Goal: Transaction & Acquisition: Purchase product/service

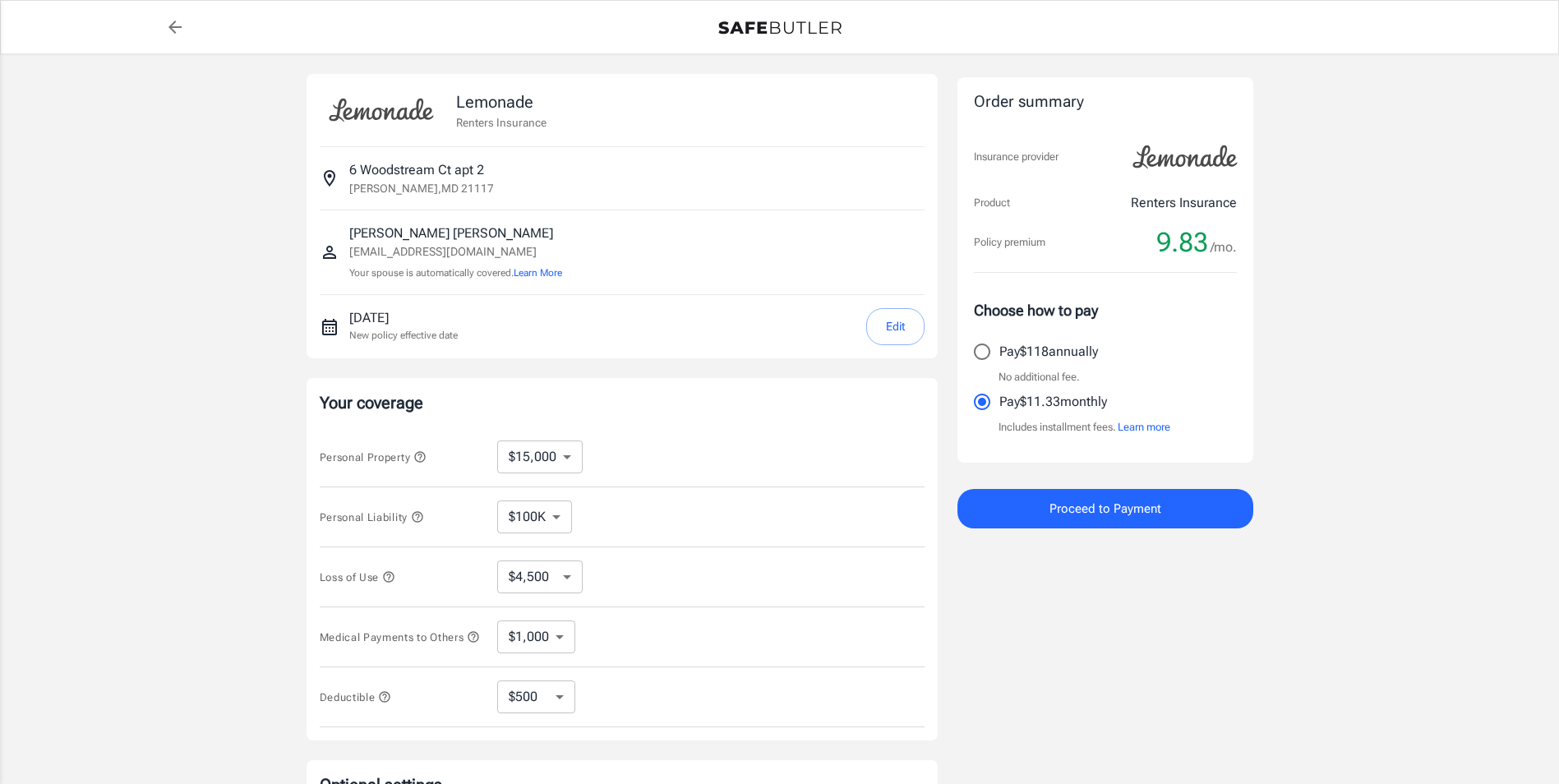
select select "15000"
select select "500"
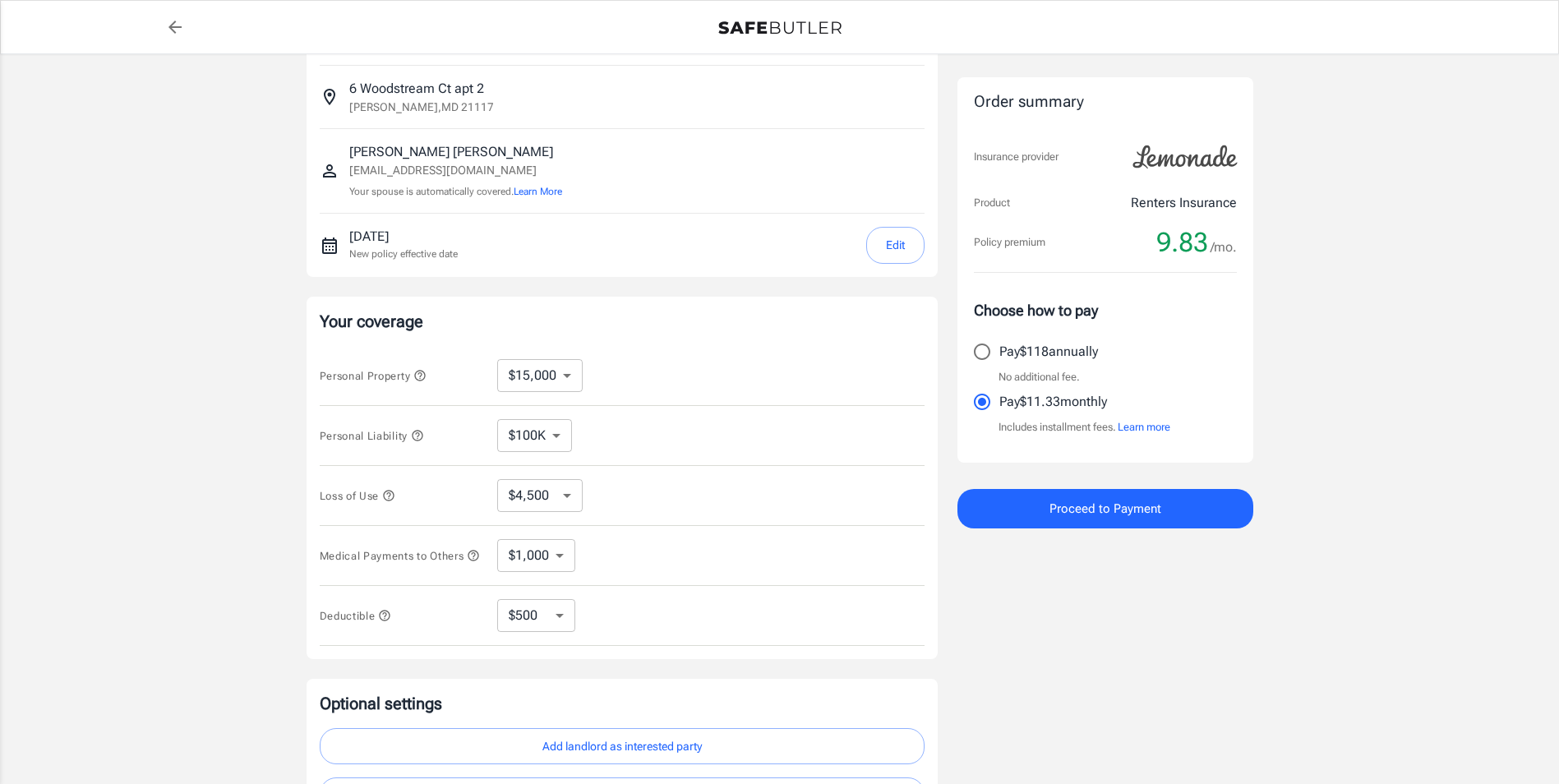
scroll to position [82, 0]
click at [548, 431] on select "$100K $200K $300K $400K $500K" at bounding box center [535, 434] width 75 height 33
select select "200000"
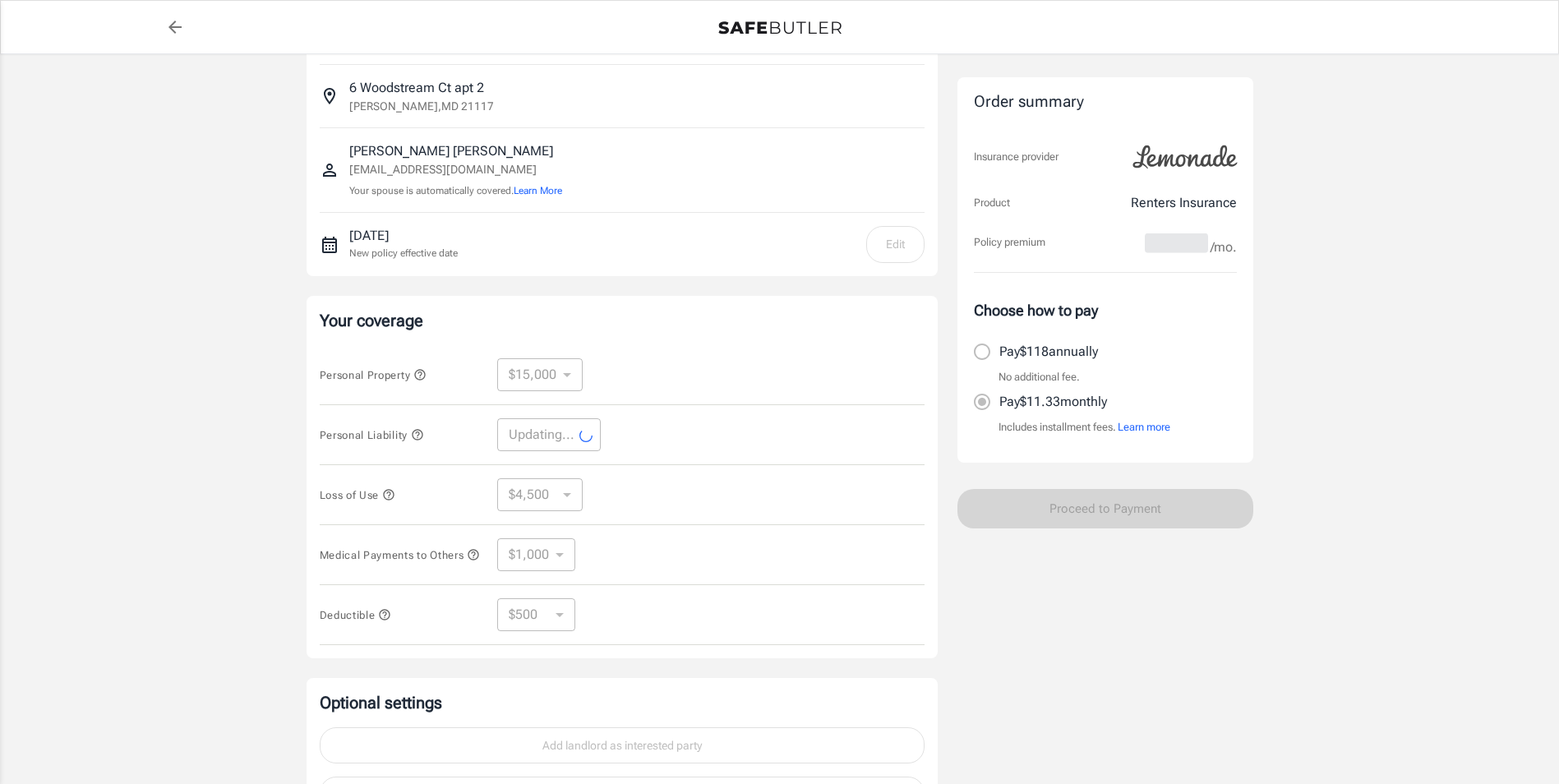
select select "200000"
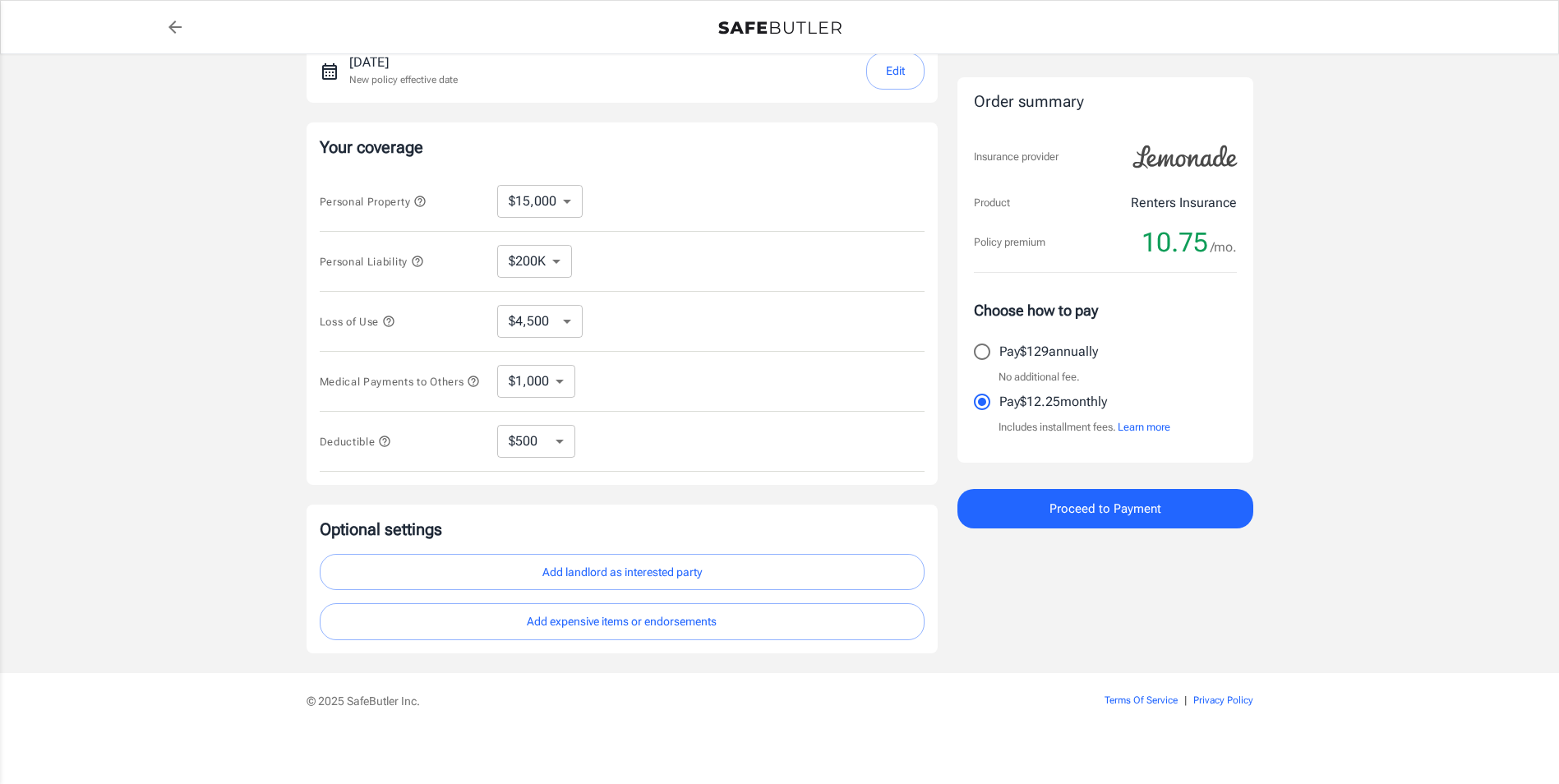
scroll to position [266, 0]
click at [641, 573] on button "Add landlord as interested party" at bounding box center [622, 568] width 605 height 37
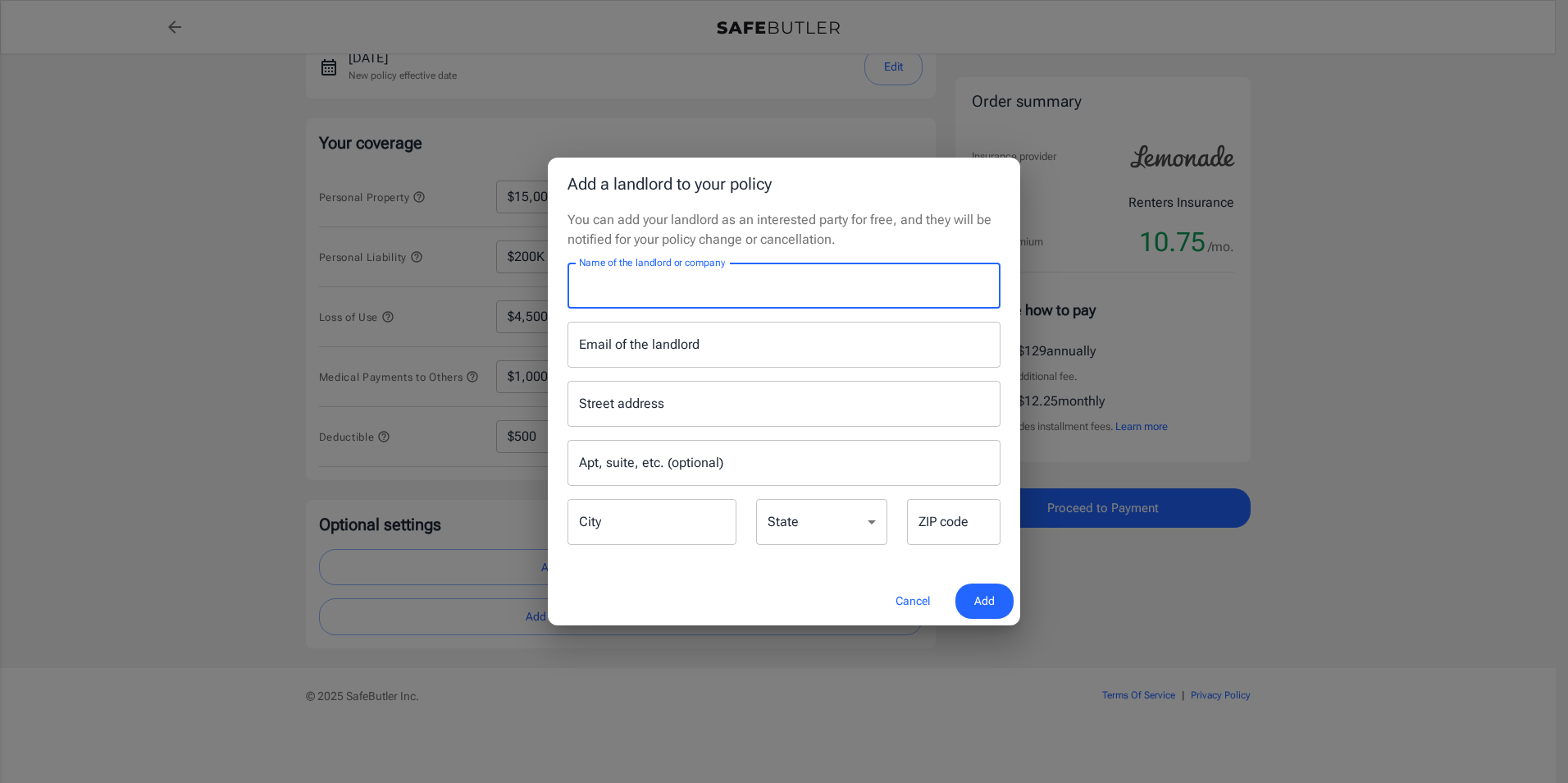
click at [684, 293] on input "Name of the landlord or company" at bounding box center [784, 286] width 433 height 46
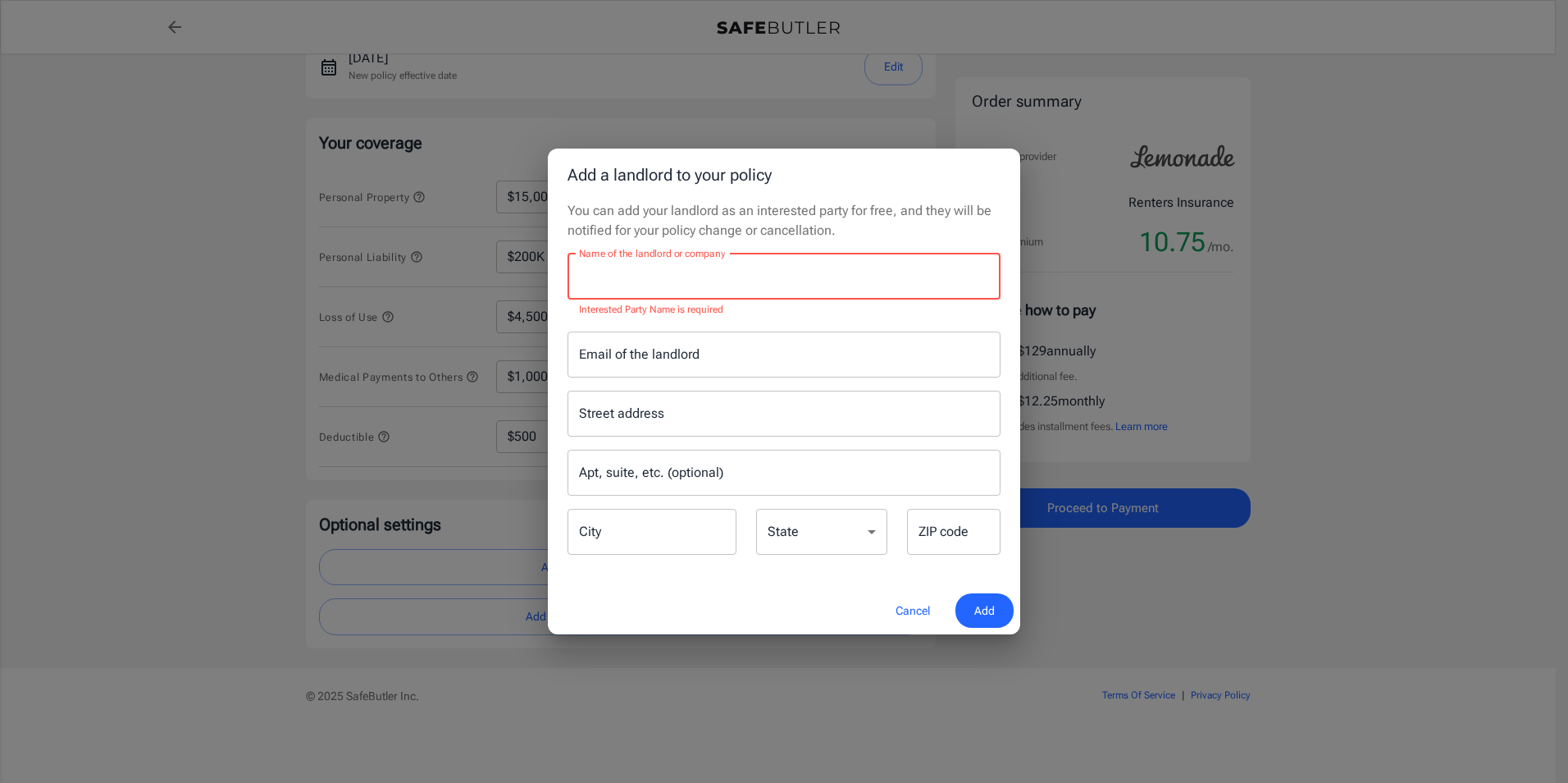
click at [699, 282] on input "Name of the landlord or company" at bounding box center [784, 277] width 433 height 46
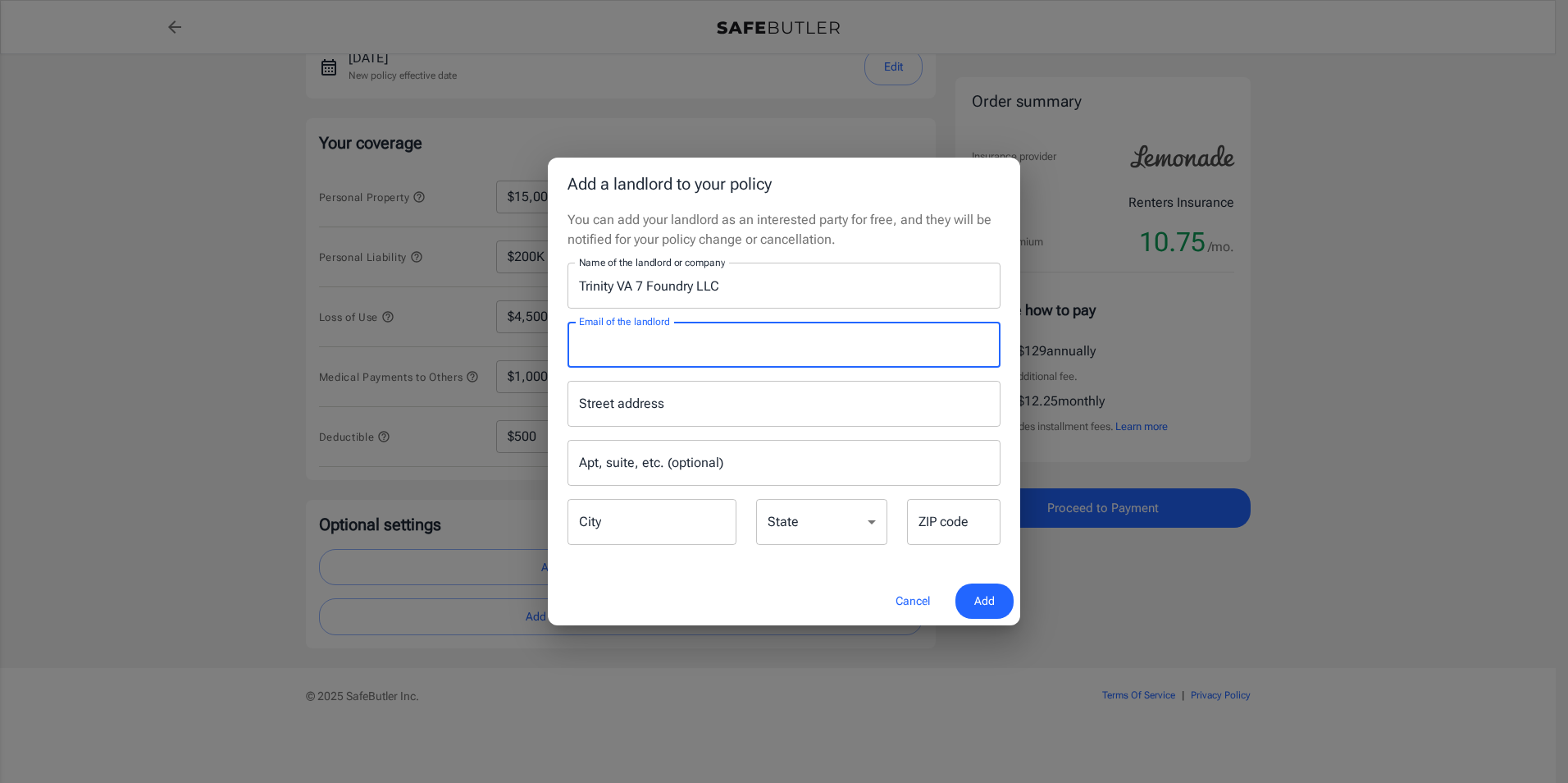
click at [701, 351] on input "Email of the landlord" at bounding box center [784, 344] width 433 height 46
click at [578, 400] on input "Street address" at bounding box center [784, 404] width 418 height 31
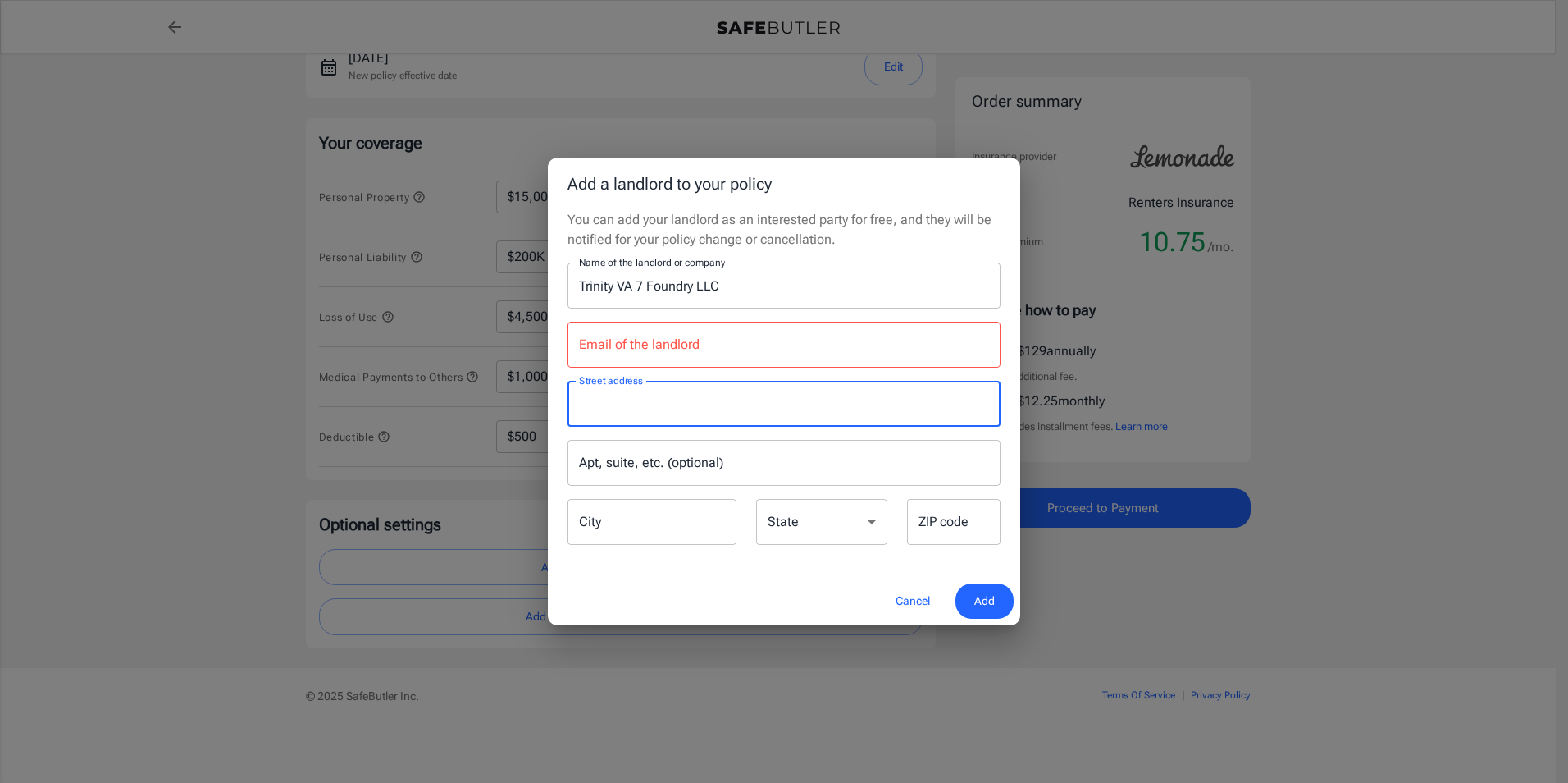
click at [830, 277] on input "Trinity VA 7 Foundry LLC" at bounding box center [784, 286] width 433 height 46
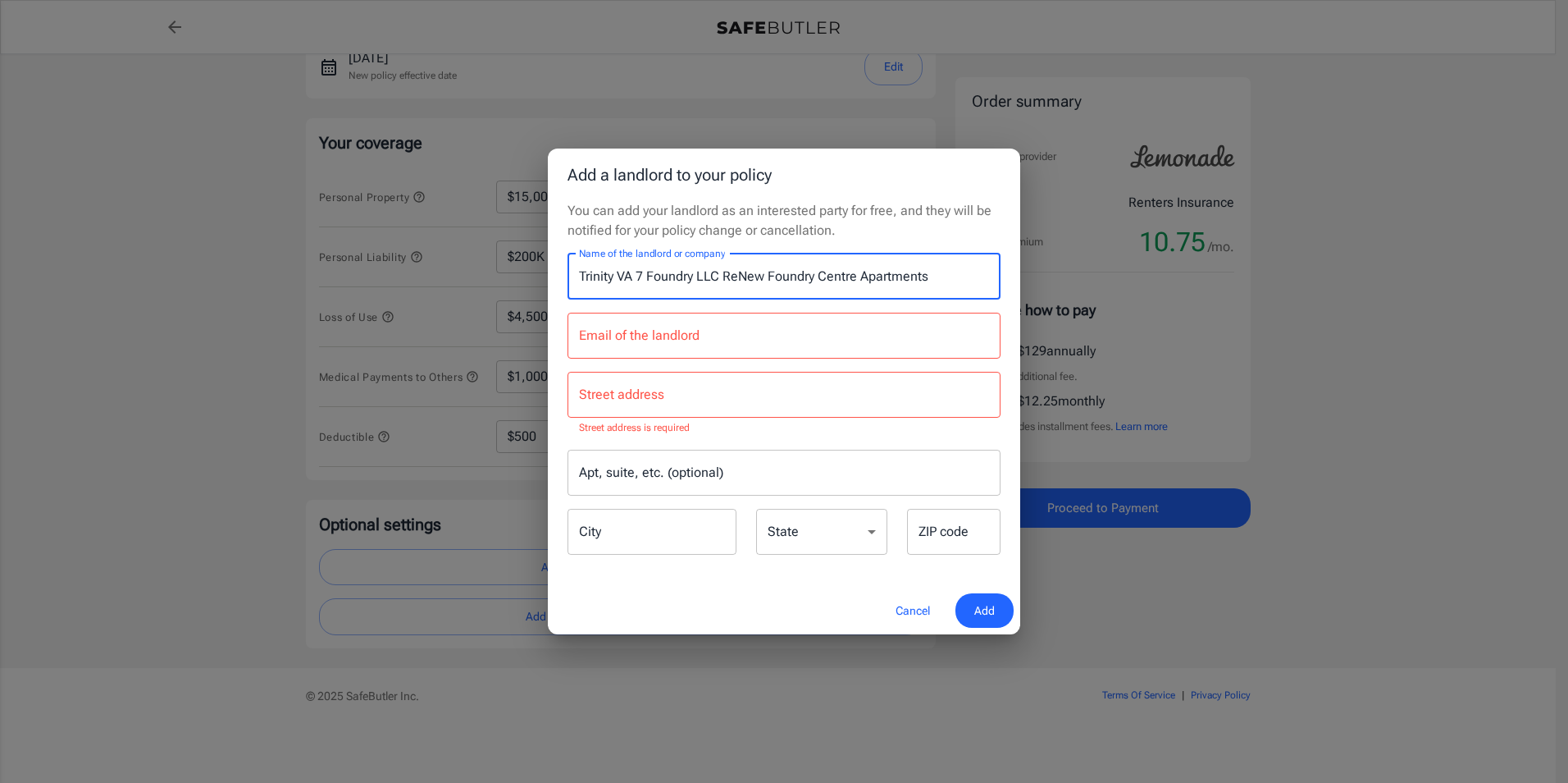
type input "Trinity VA 7 Foundry LLC ReNew Foundry Centre Apartments"
click at [657, 390] on input "Street address" at bounding box center [784, 394] width 418 height 31
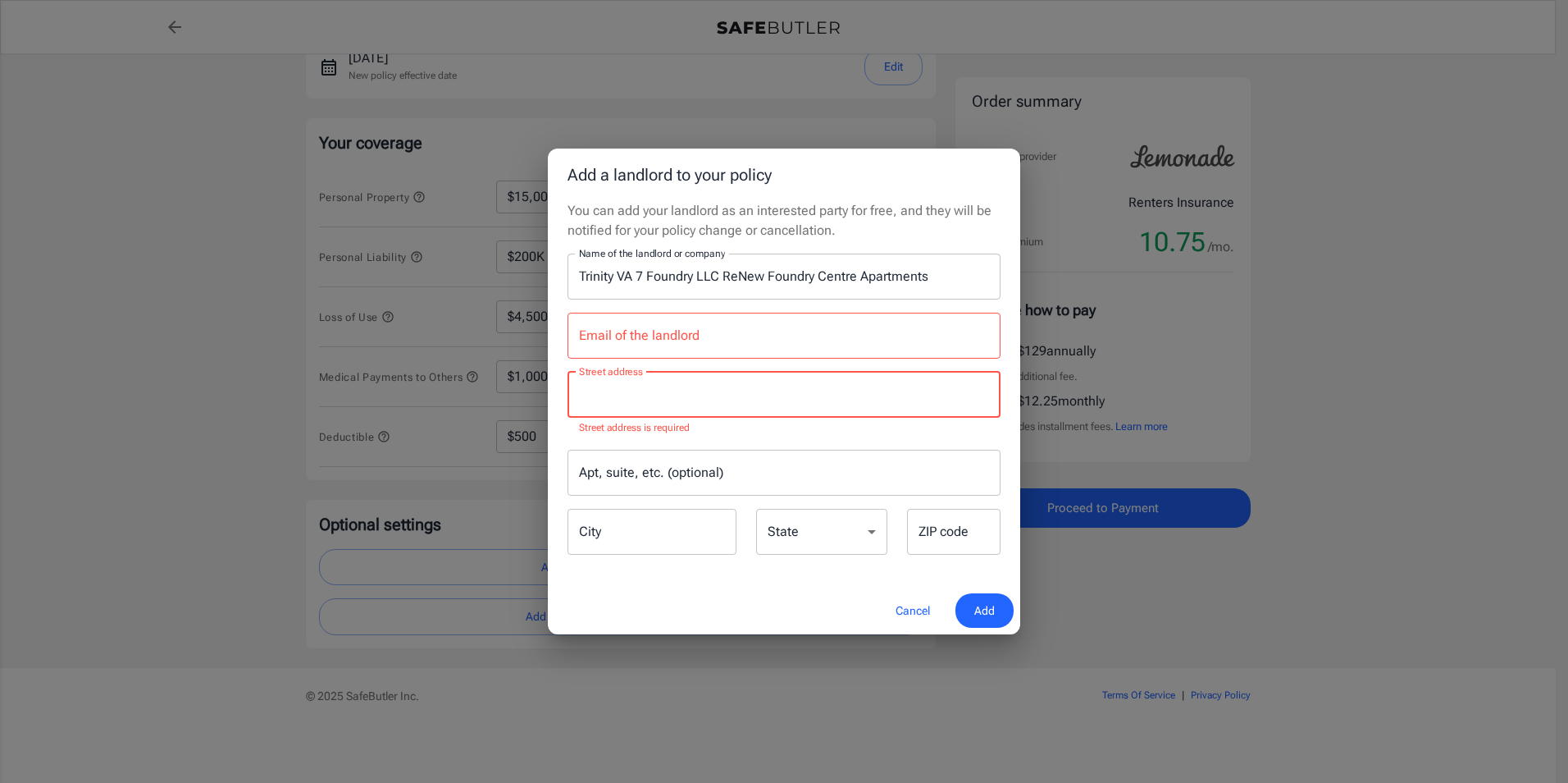
click at [678, 349] on input "Email of the landlord" at bounding box center [784, 336] width 433 height 46
click at [920, 390] on input "Street address" at bounding box center [784, 394] width 418 height 31
click at [823, 338] on input "Email of the landlord" at bounding box center [784, 336] width 433 height 46
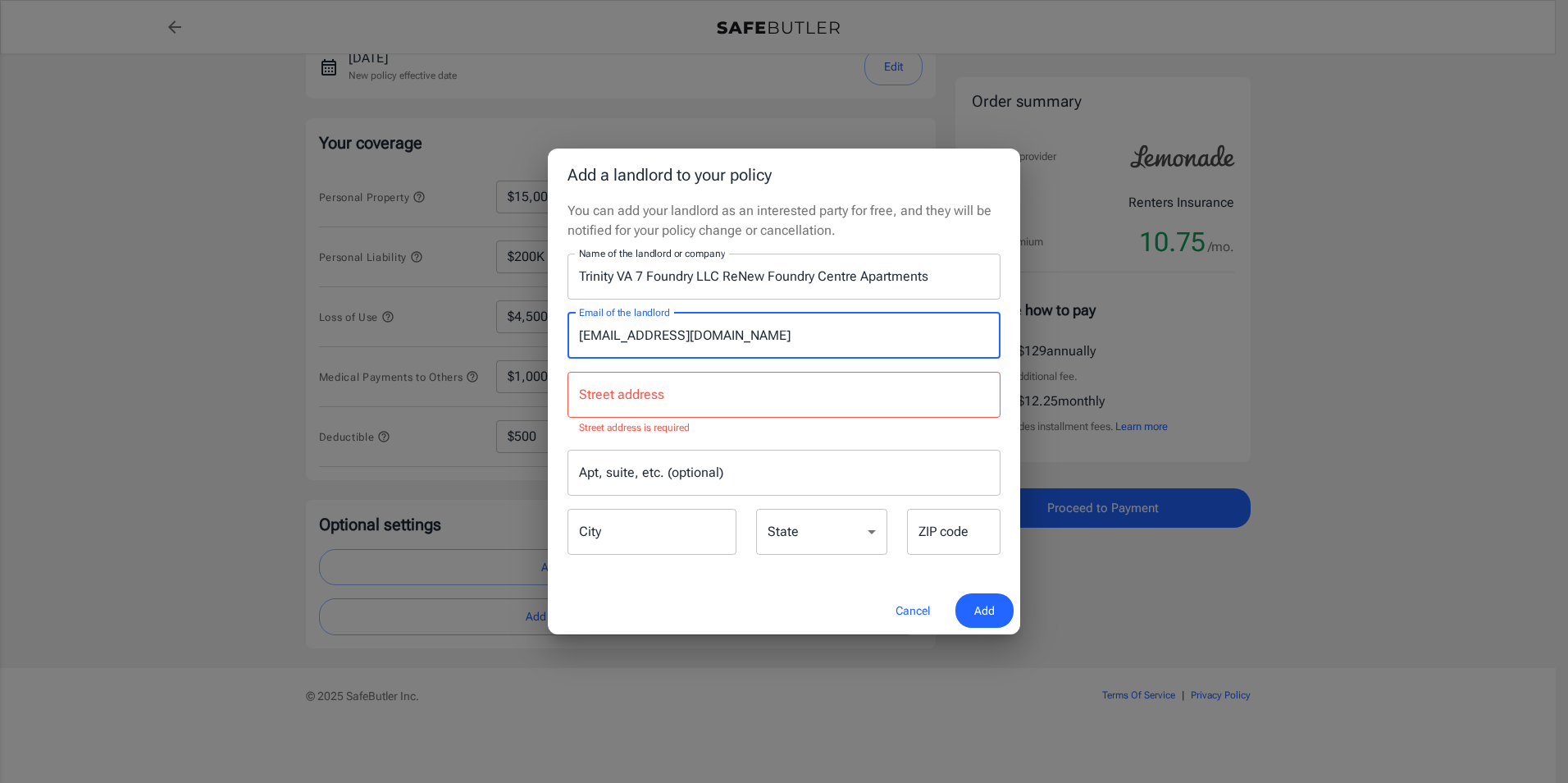
type input "[EMAIL_ADDRESS][DOMAIN_NAME]"
click at [823, 389] on input "Street address" at bounding box center [784, 394] width 418 height 31
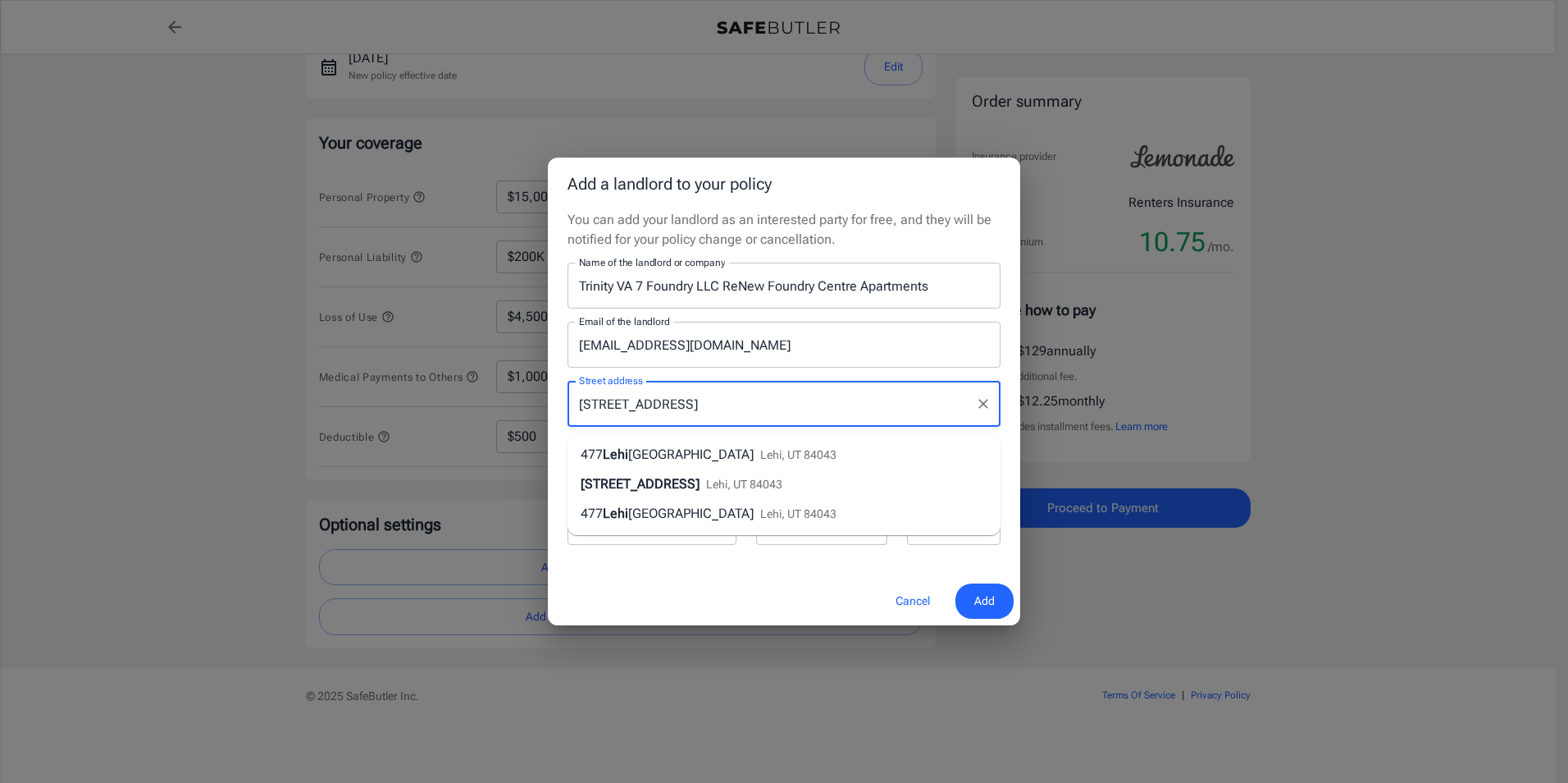
click at [776, 451] on span "Lehi, UT 84043" at bounding box center [798, 455] width 76 height 13
type input "[STREET_ADDRESS]"
type input "Lehi"
select select "UT"
type input "84043"
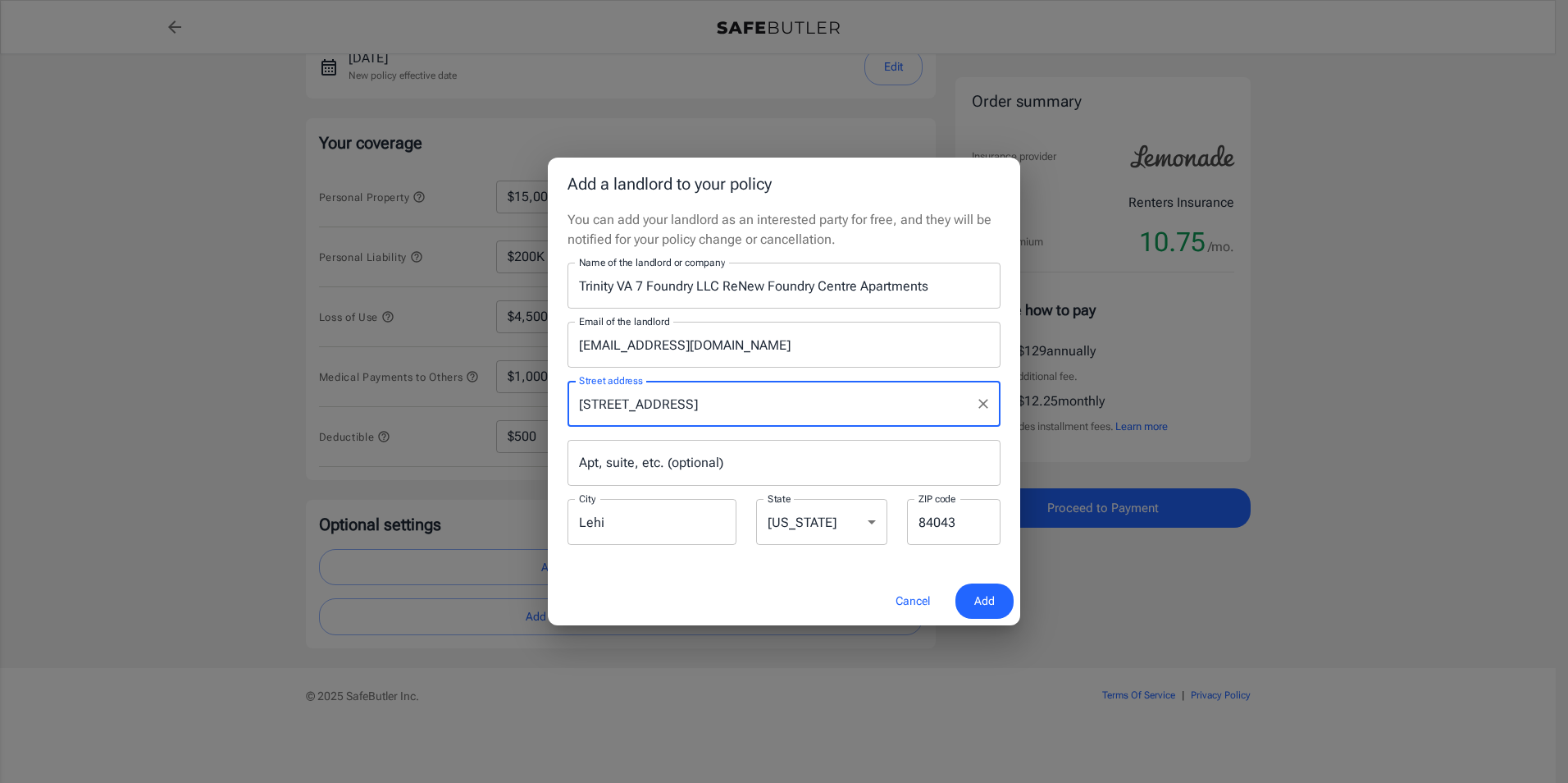
type input "[STREET_ADDRESS]"
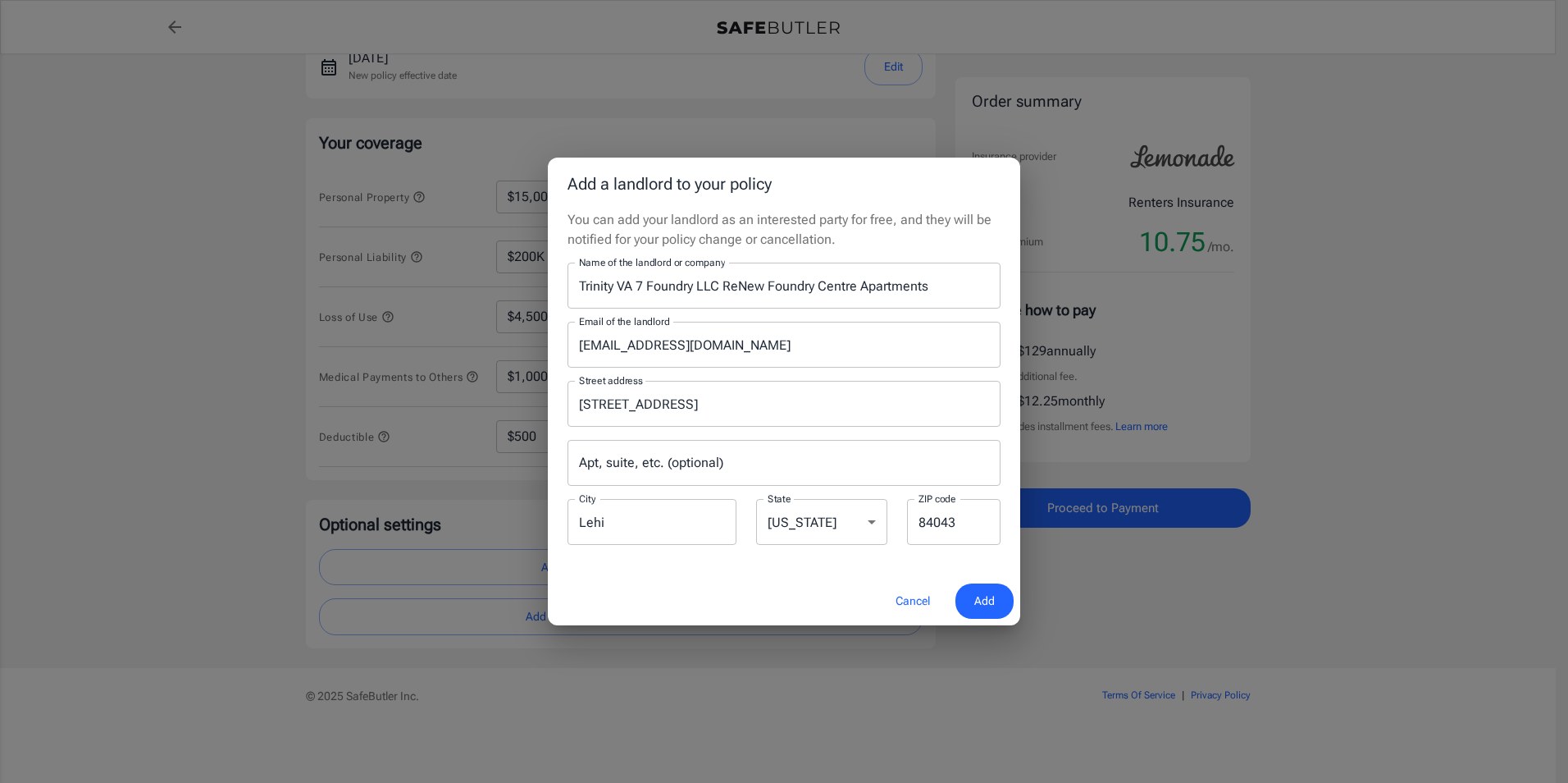
drag, startPoint x: 975, startPoint y: 592, endPoint x: 965, endPoint y: 592, distance: 10.0
click at [974, 592] on span "Add" at bounding box center [983, 600] width 20 height 20
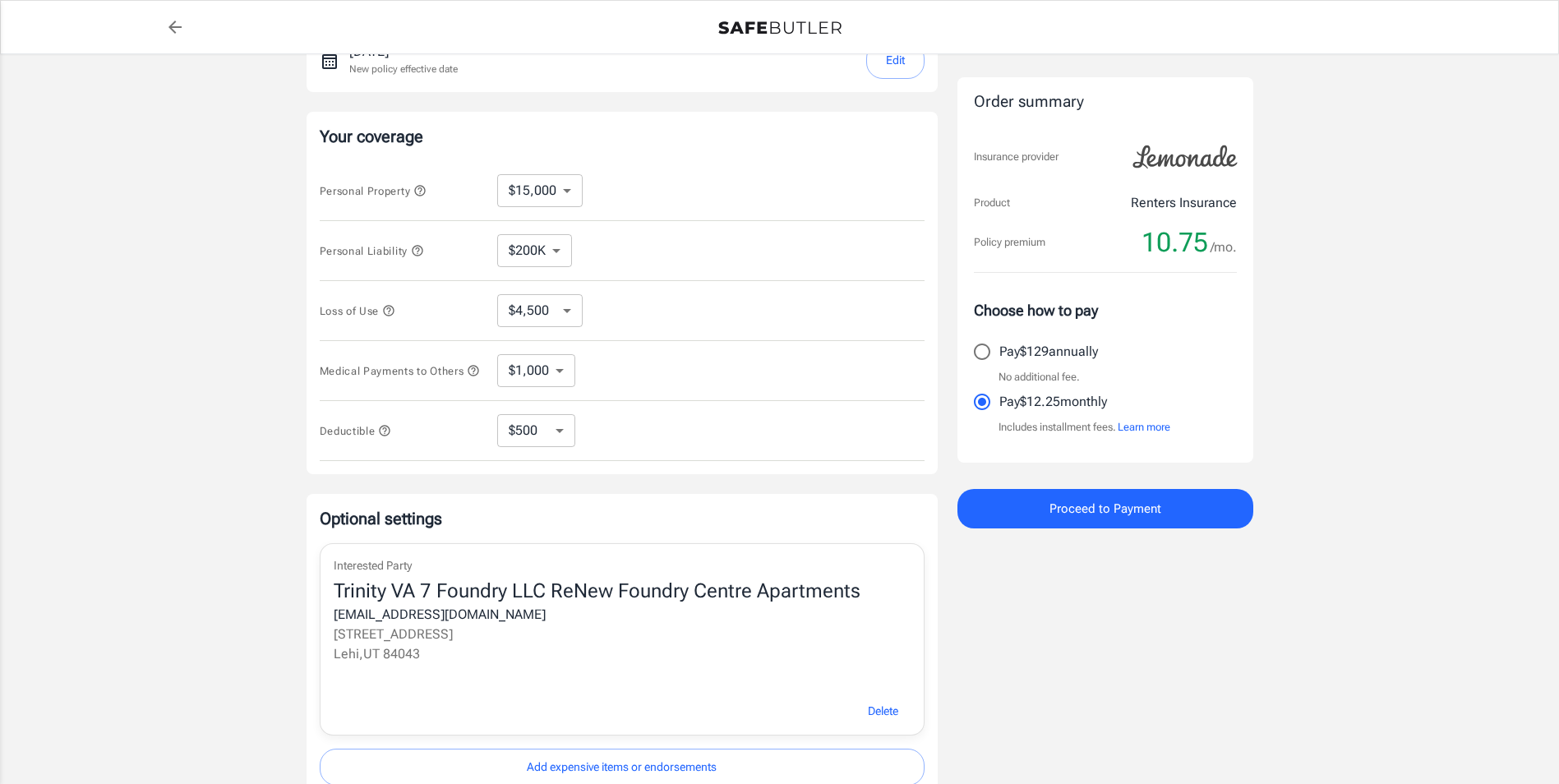
click at [551, 439] on select "$250 $500 $1,000 $2,500" at bounding box center [536, 431] width 78 height 33
select select "250"
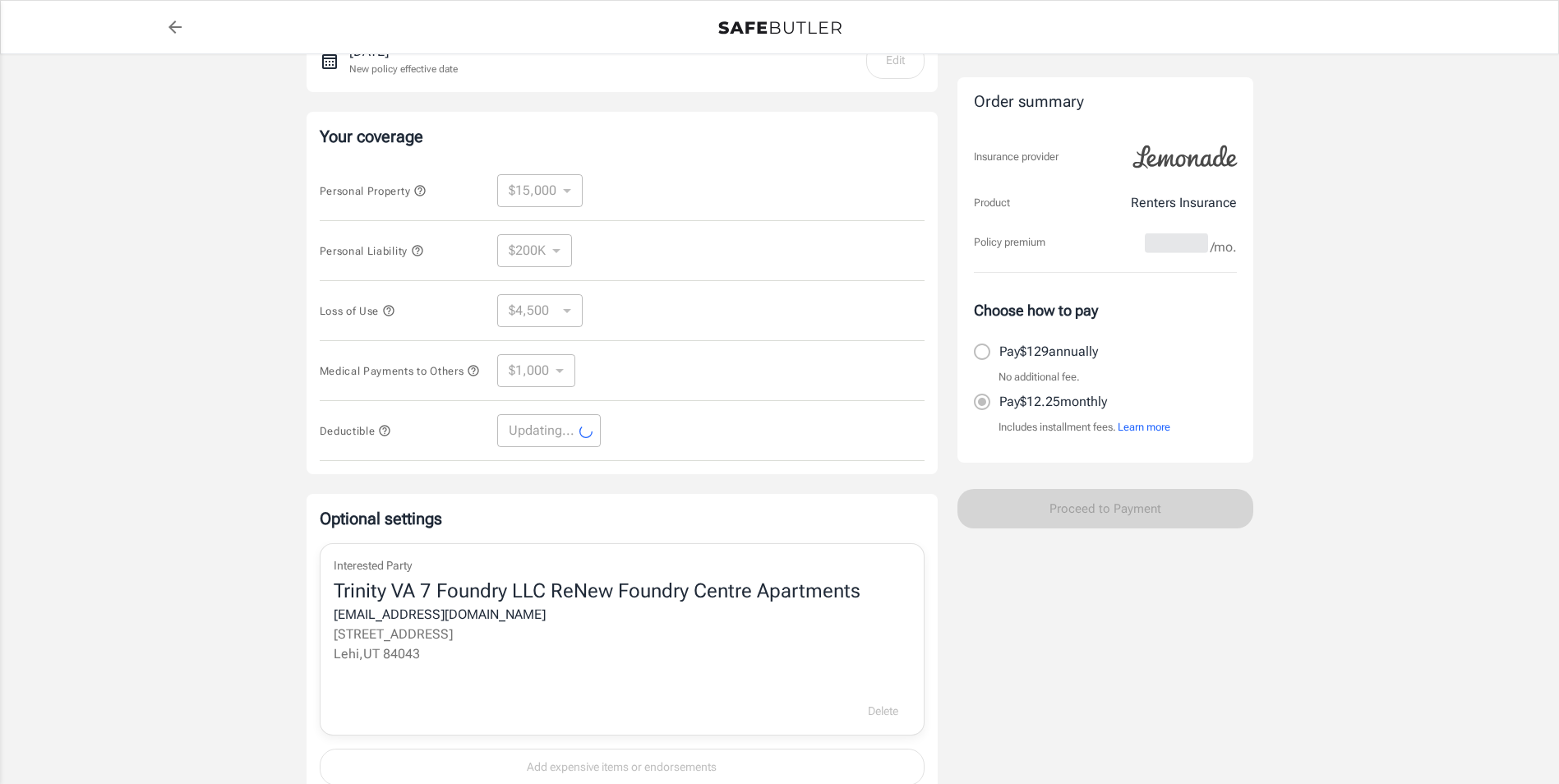
select select "250"
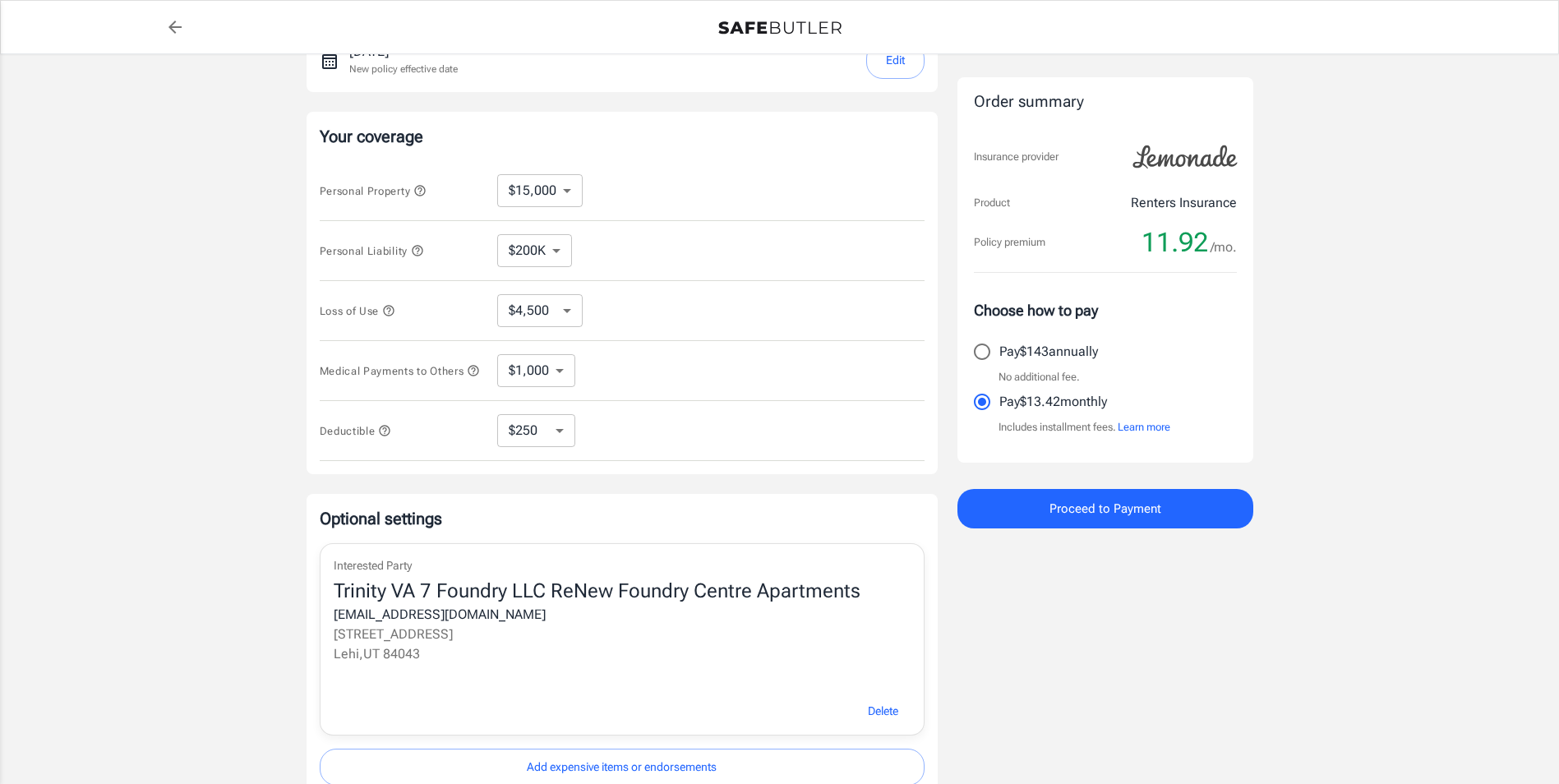
click at [393, 310] on icon "button" at bounding box center [389, 311] width 13 height 13
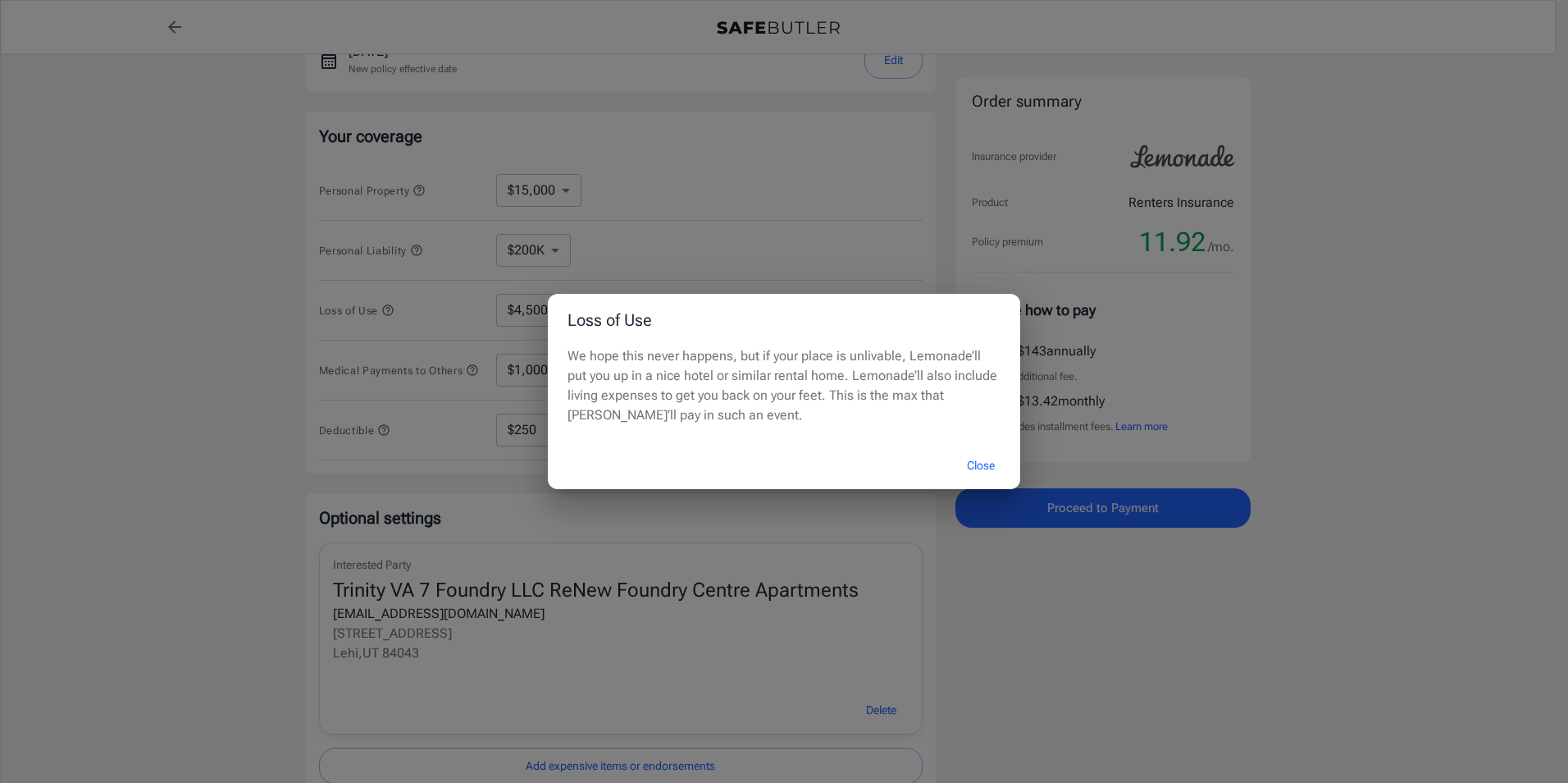
click at [976, 460] on button "Close" at bounding box center [981, 466] width 65 height 36
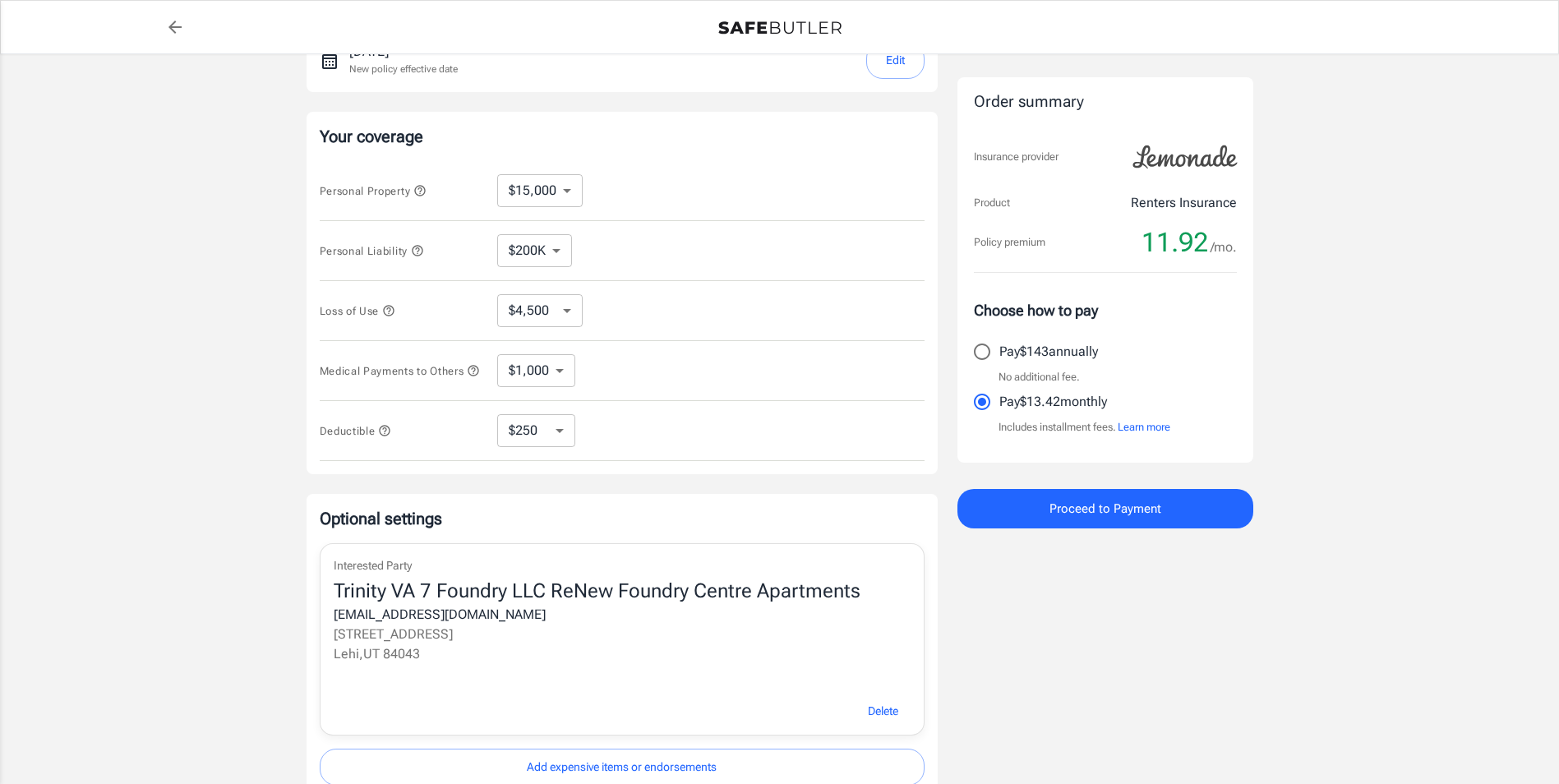
click at [566, 311] on select "$4,500 $7,500 $13,500 $22,500 $34,500 $55,500 $85,500 $130K $200K" at bounding box center [540, 310] width 86 height 33
select select "7500"
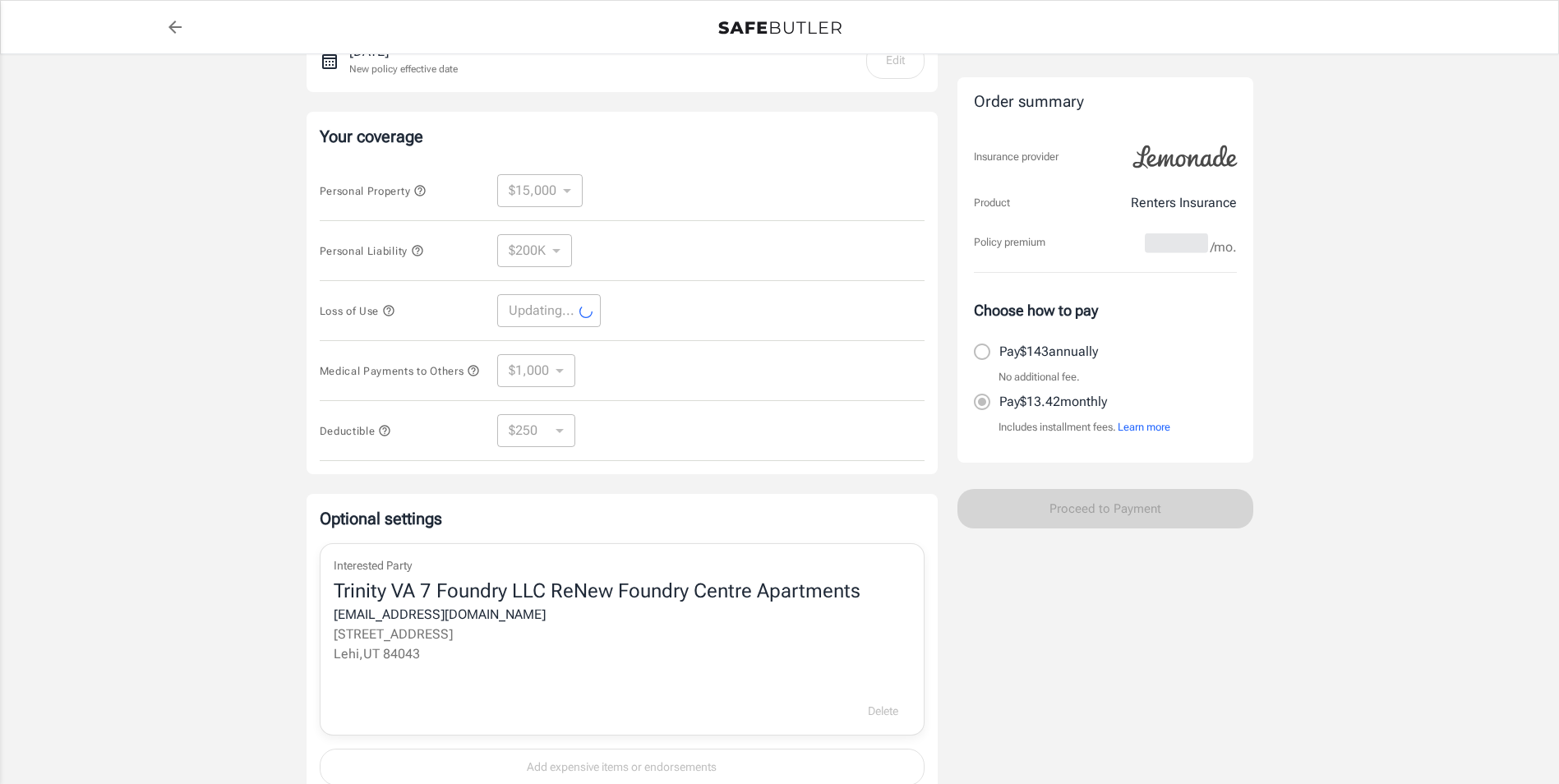
select select "7500"
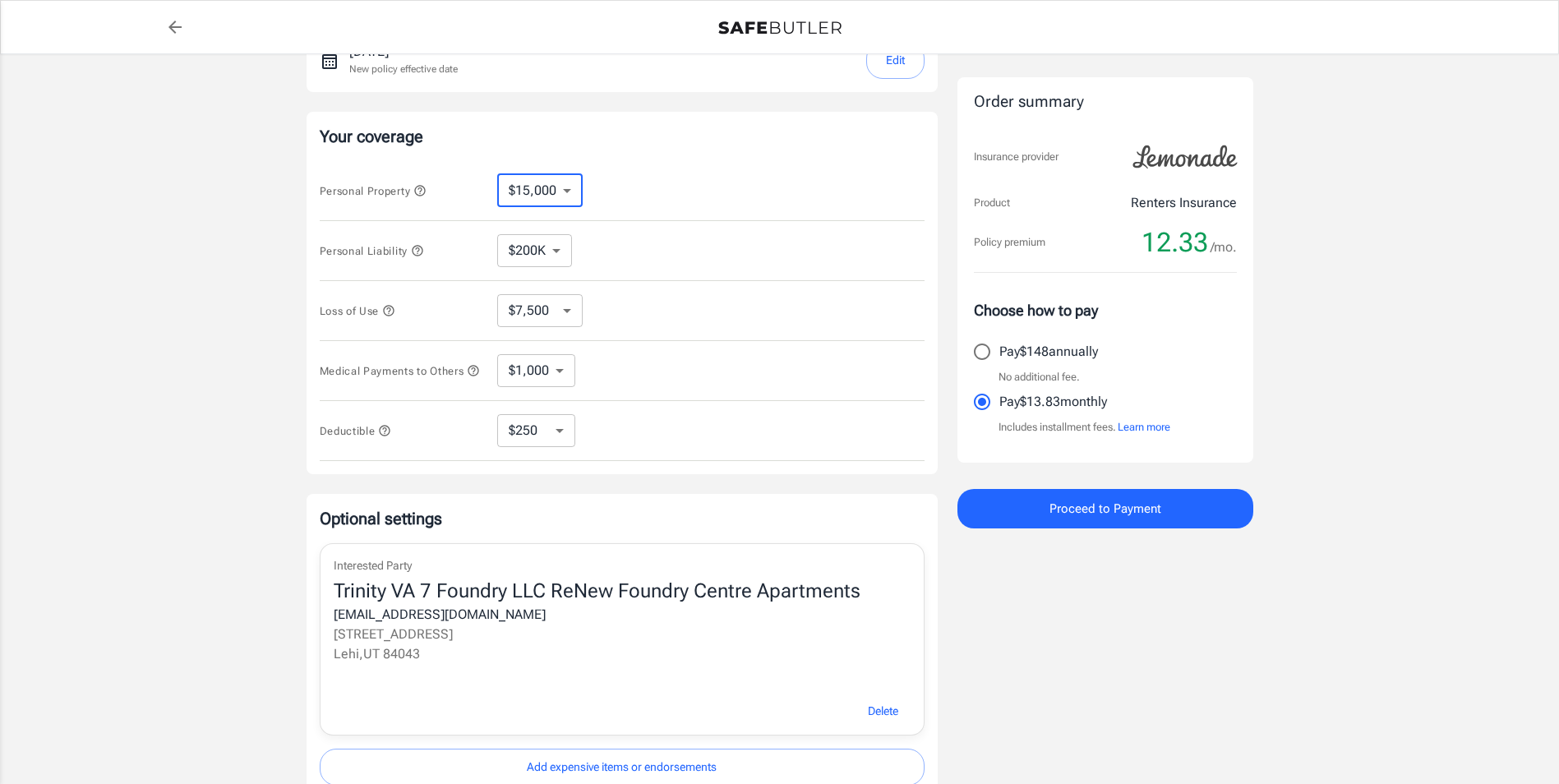
click at [579, 196] on select "$10,000 $15,000 $20,000 $25,000 $30,000 $40,000 $50,000 $100K $150K $200K $250K" at bounding box center [540, 191] width 86 height 33
select select "20000"
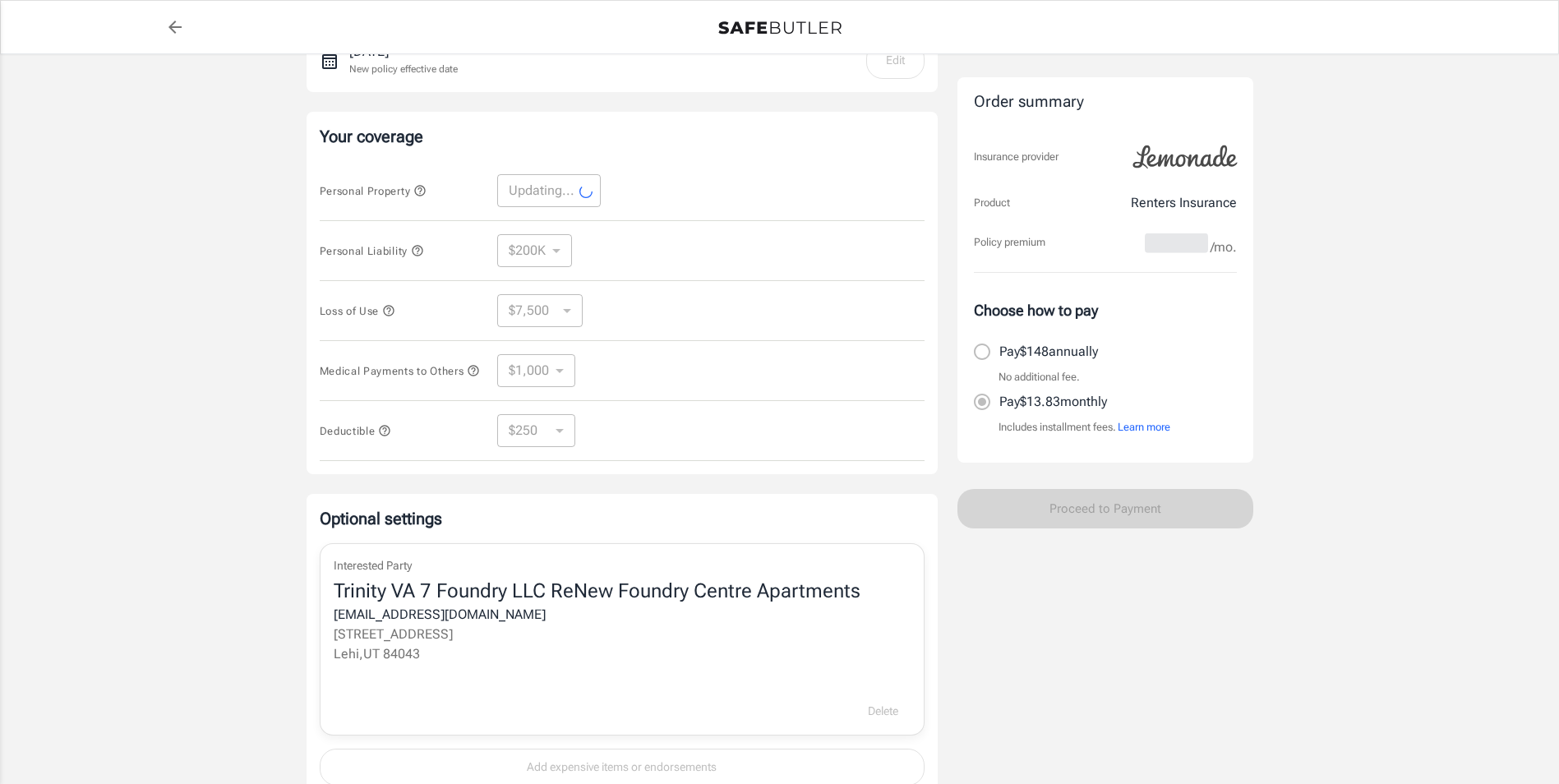
select select "20000"
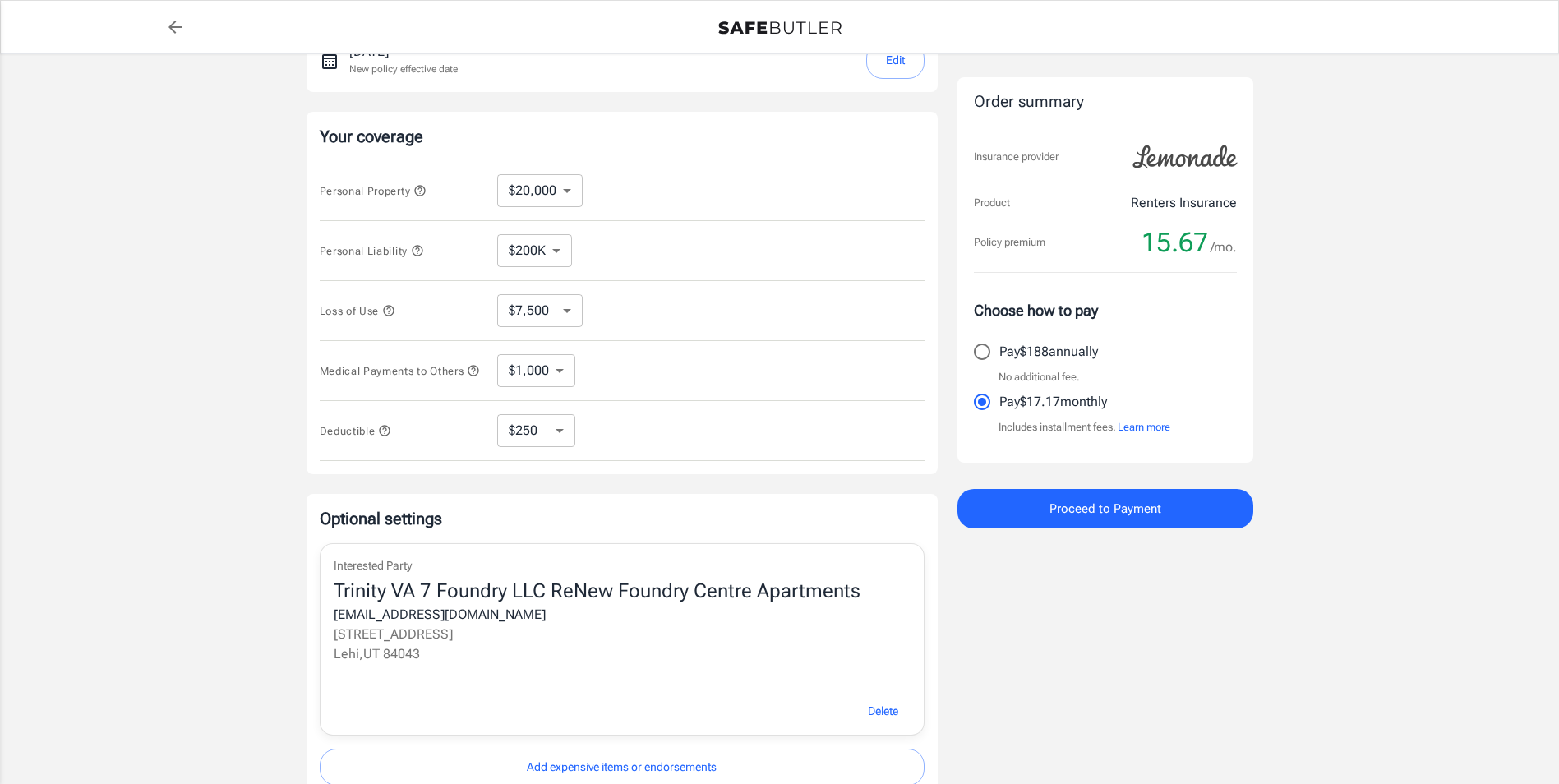
click at [556, 244] on select "$100K $200K $300K $400K $500K" at bounding box center [535, 250] width 75 height 33
select select "300000"
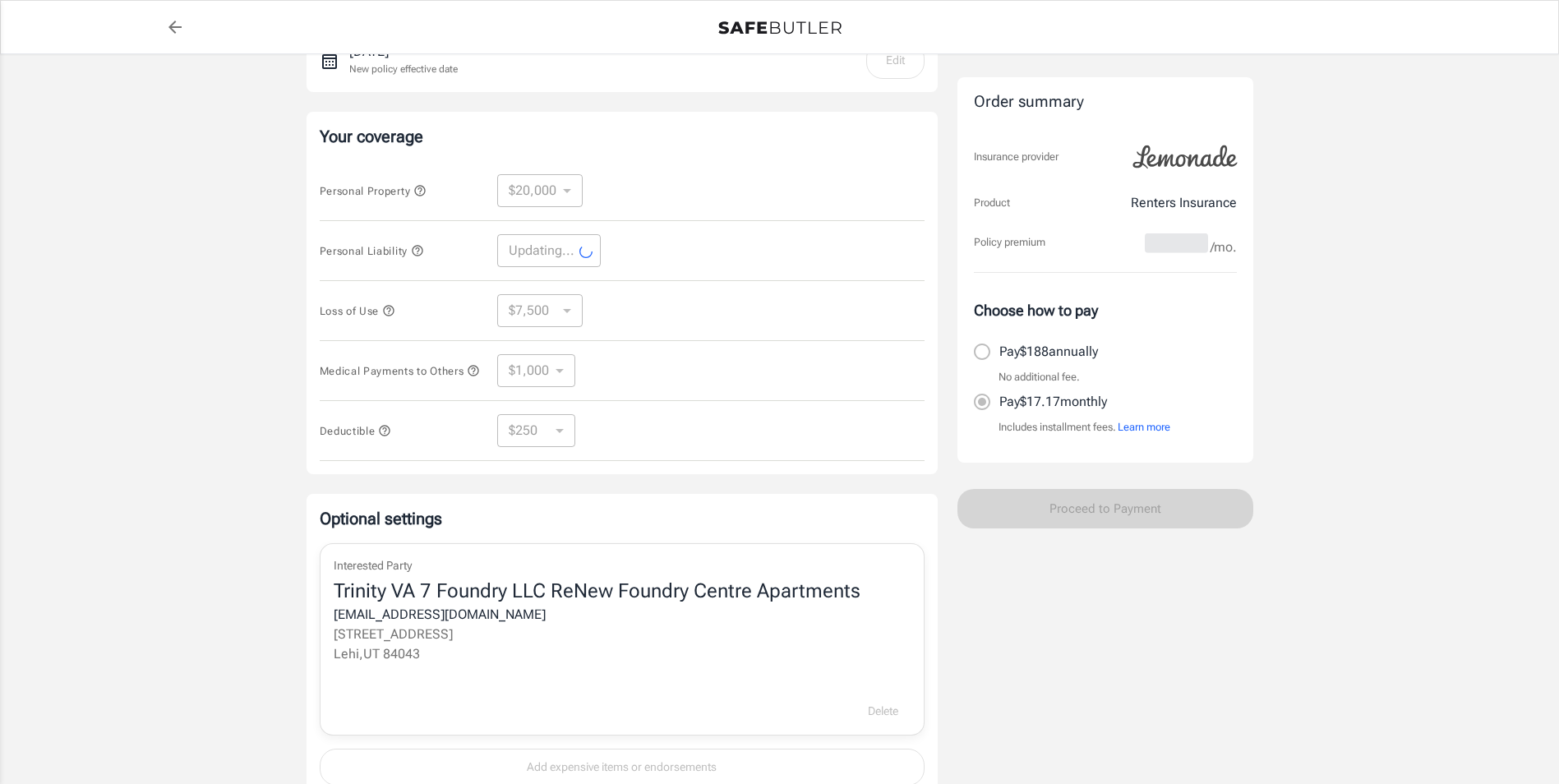
select select "300000"
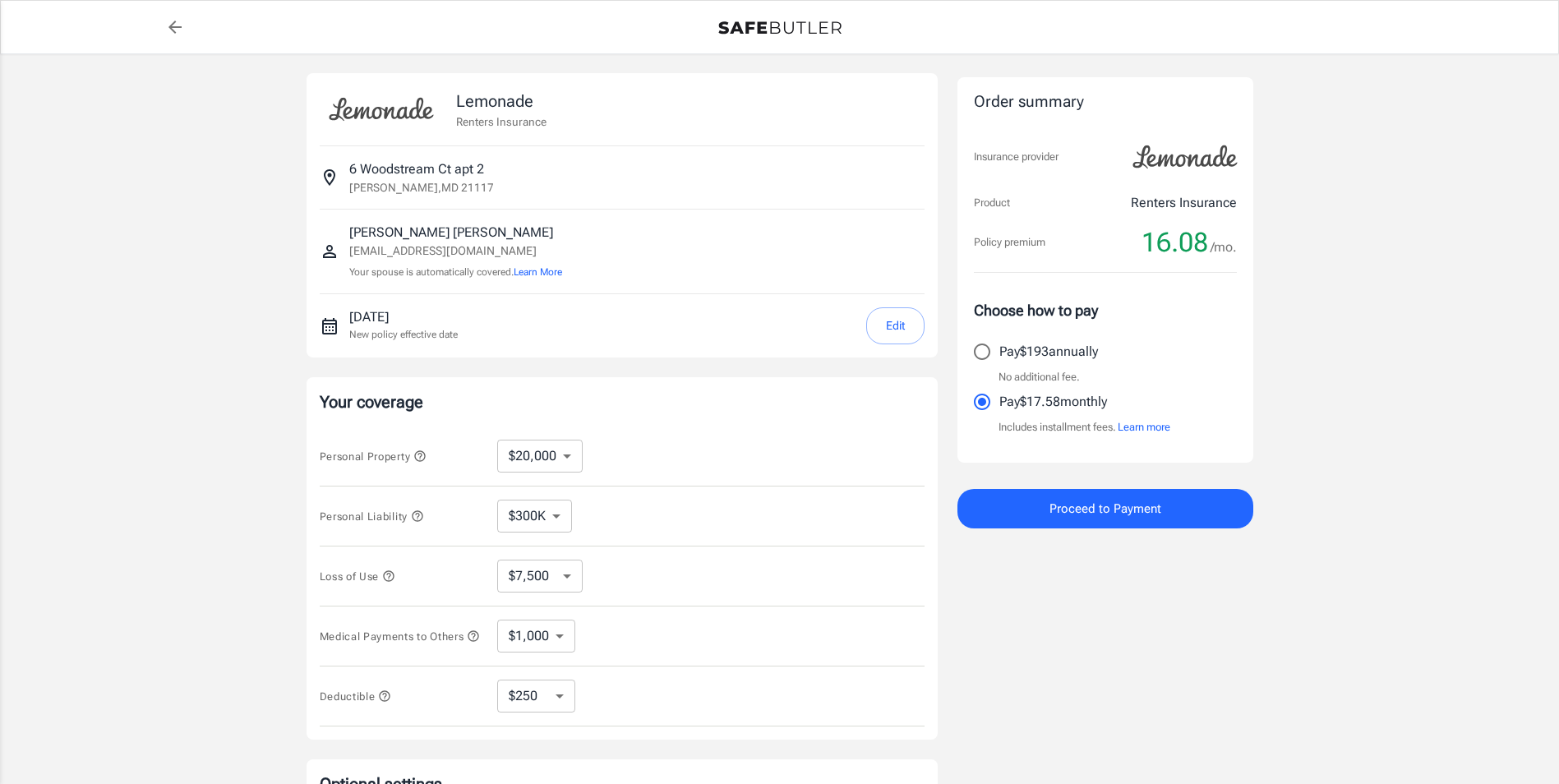
scroll to position [0, 0]
click at [904, 335] on button "Edit" at bounding box center [895, 327] width 59 height 37
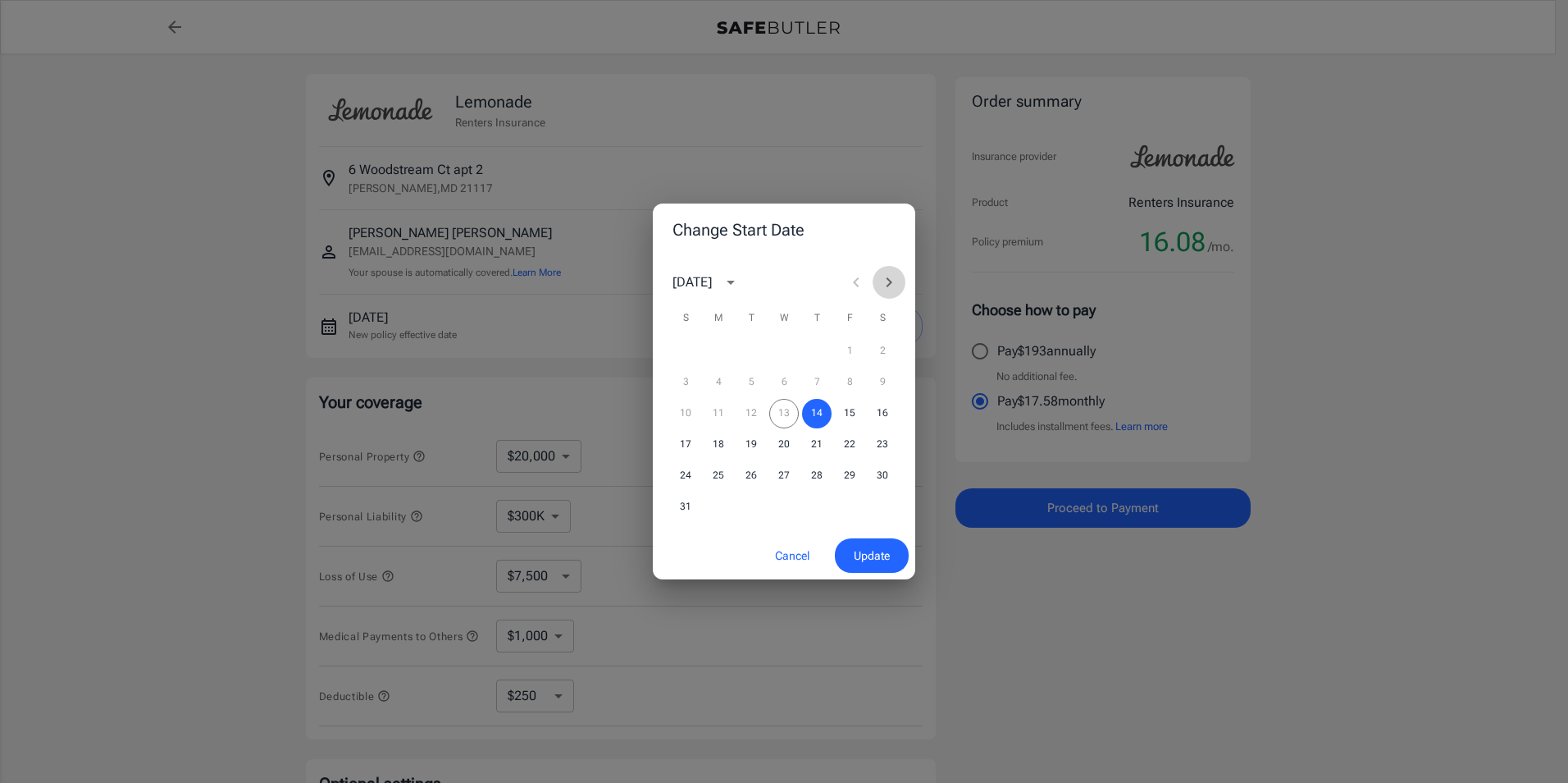
click at [882, 281] on icon "Next month" at bounding box center [888, 282] width 19 height 19
click at [751, 347] on button "2" at bounding box center [751, 351] width 30 height 30
click at [884, 553] on span "Update" at bounding box center [872, 555] width 37 height 20
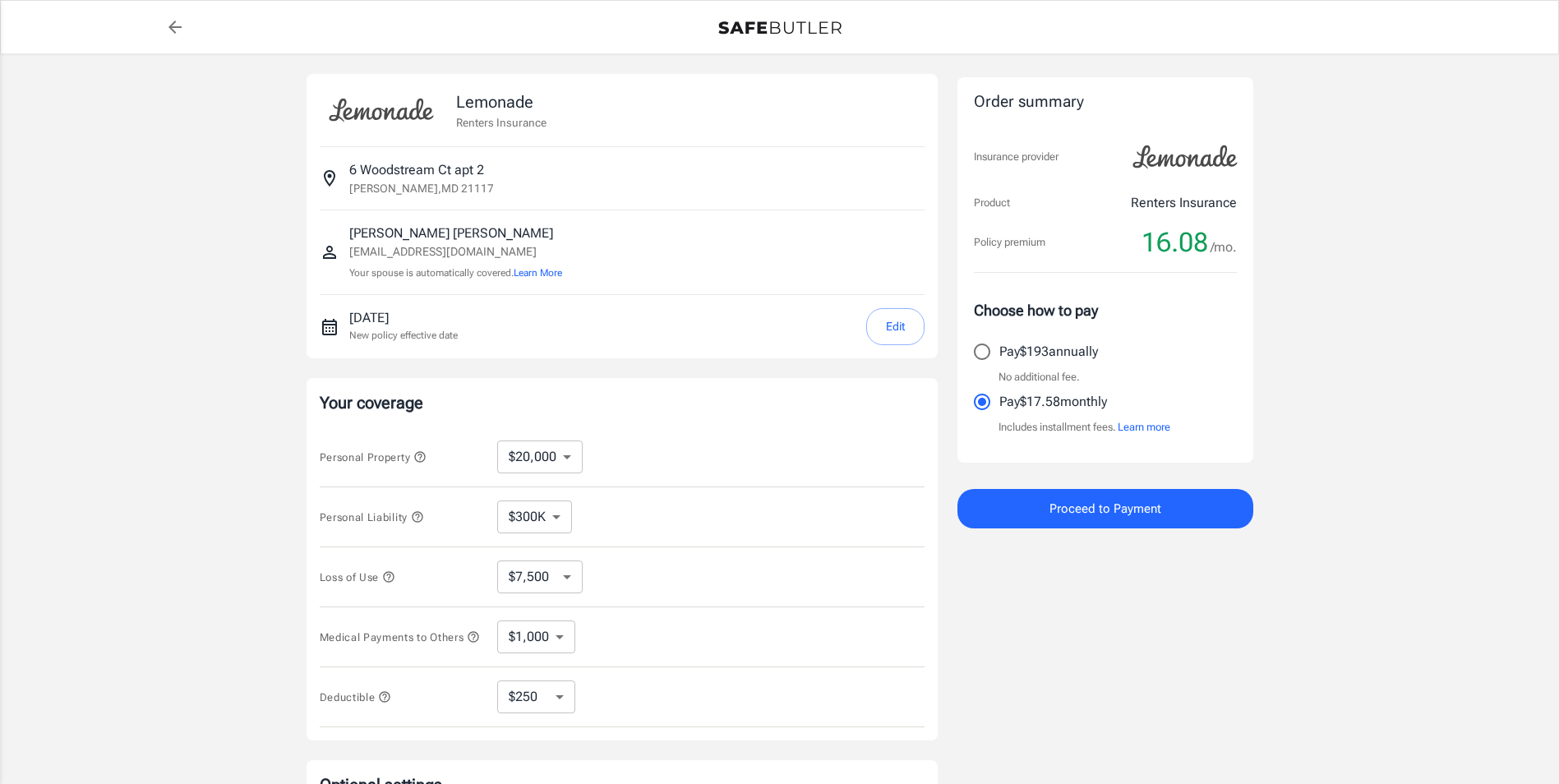
click at [1105, 506] on span "Proceed to Payment" at bounding box center [1105, 509] width 112 height 21
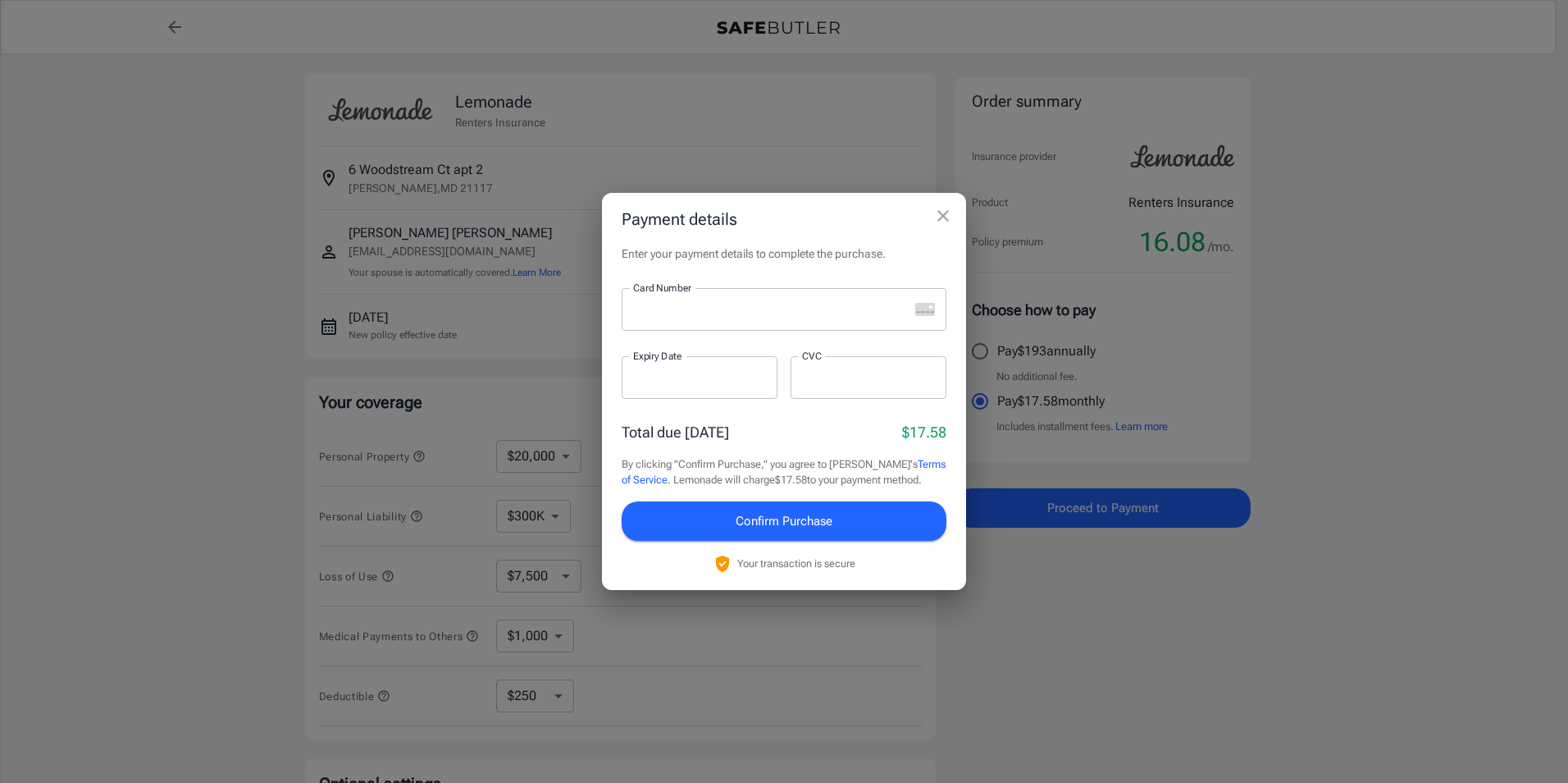
click at [936, 217] on icon "close" at bounding box center [943, 215] width 19 height 19
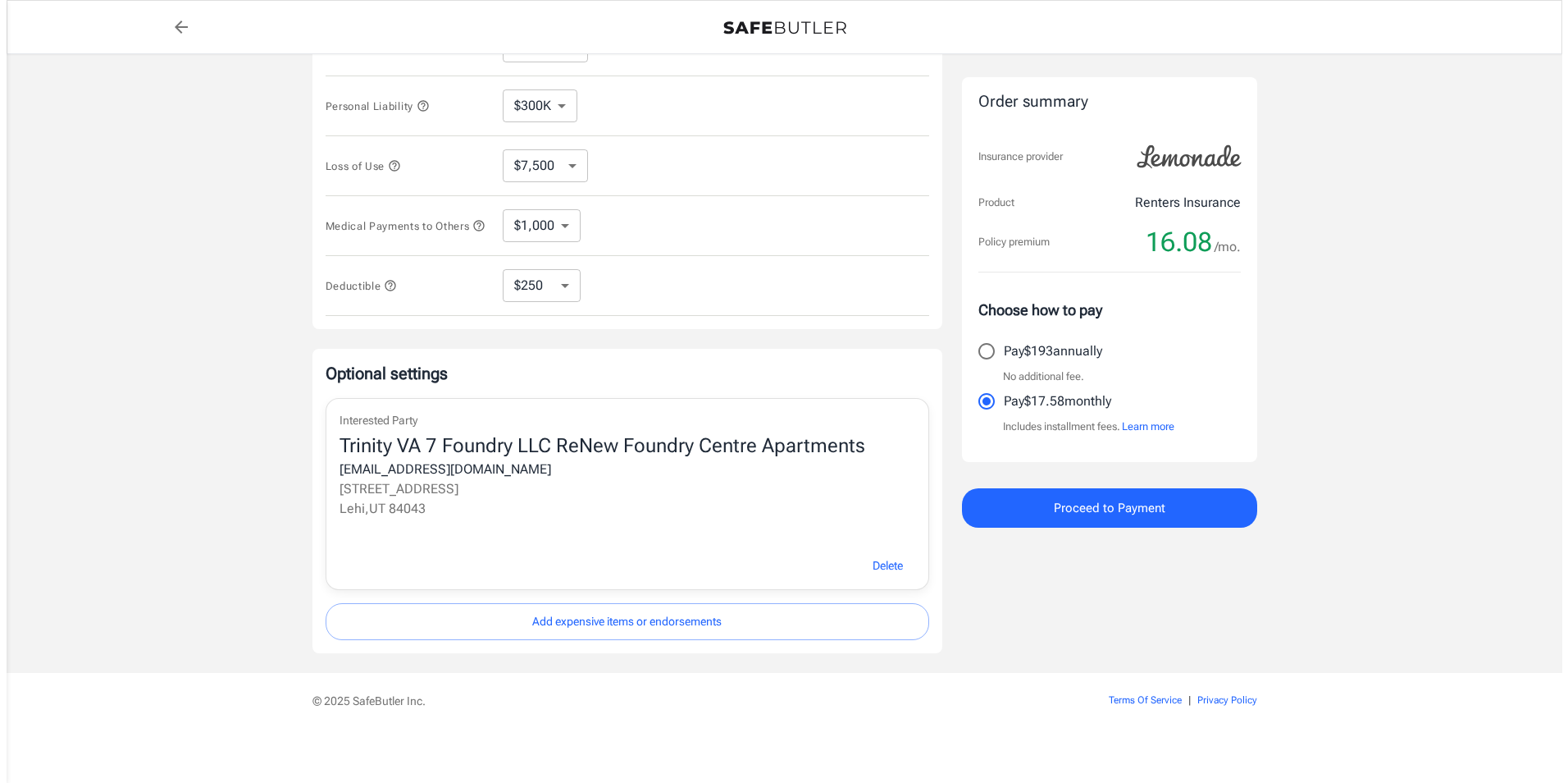
scroll to position [421, 0]
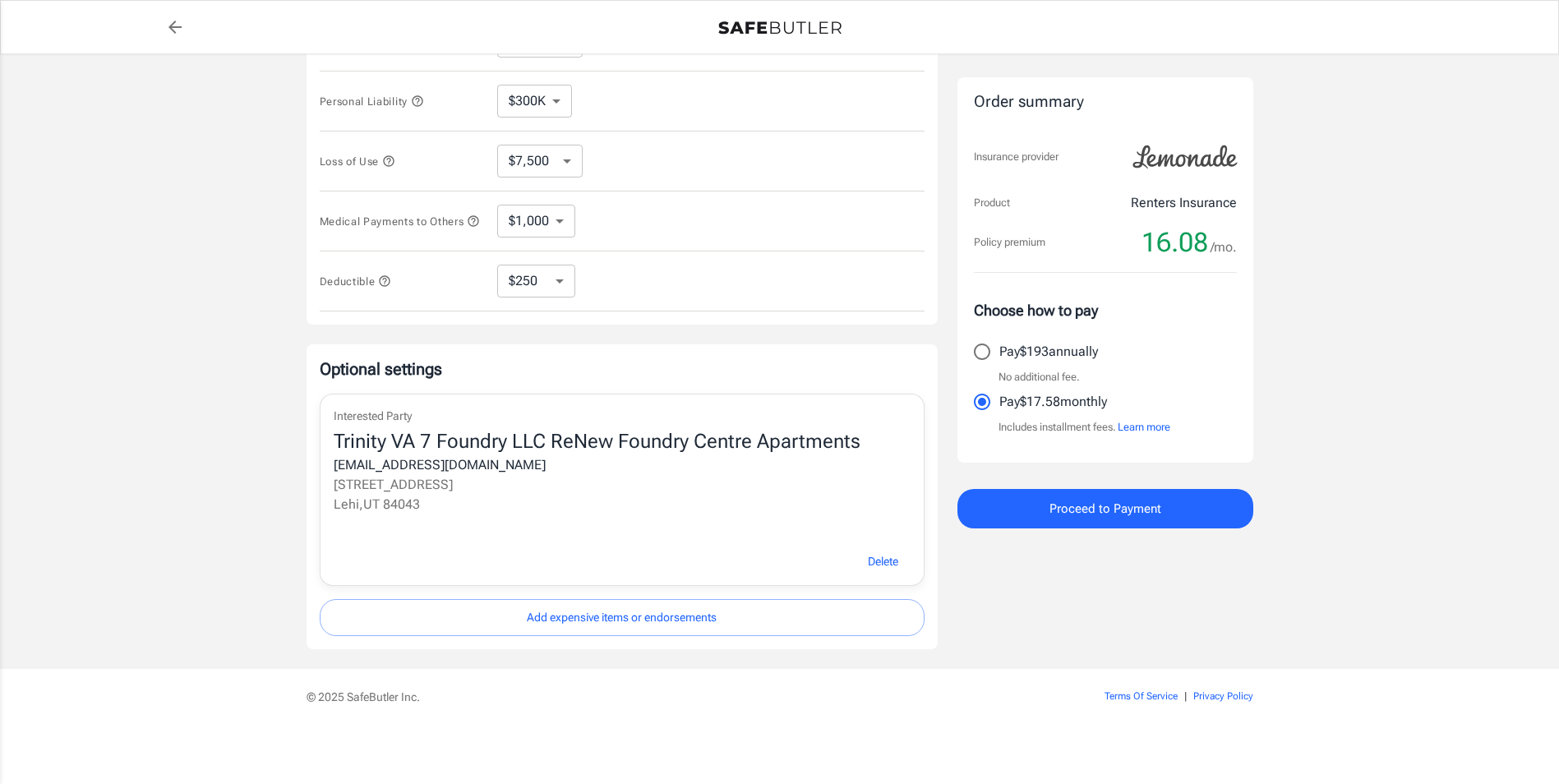
click at [1118, 521] on button "Proceed to Payment" at bounding box center [1105, 509] width 296 height 39
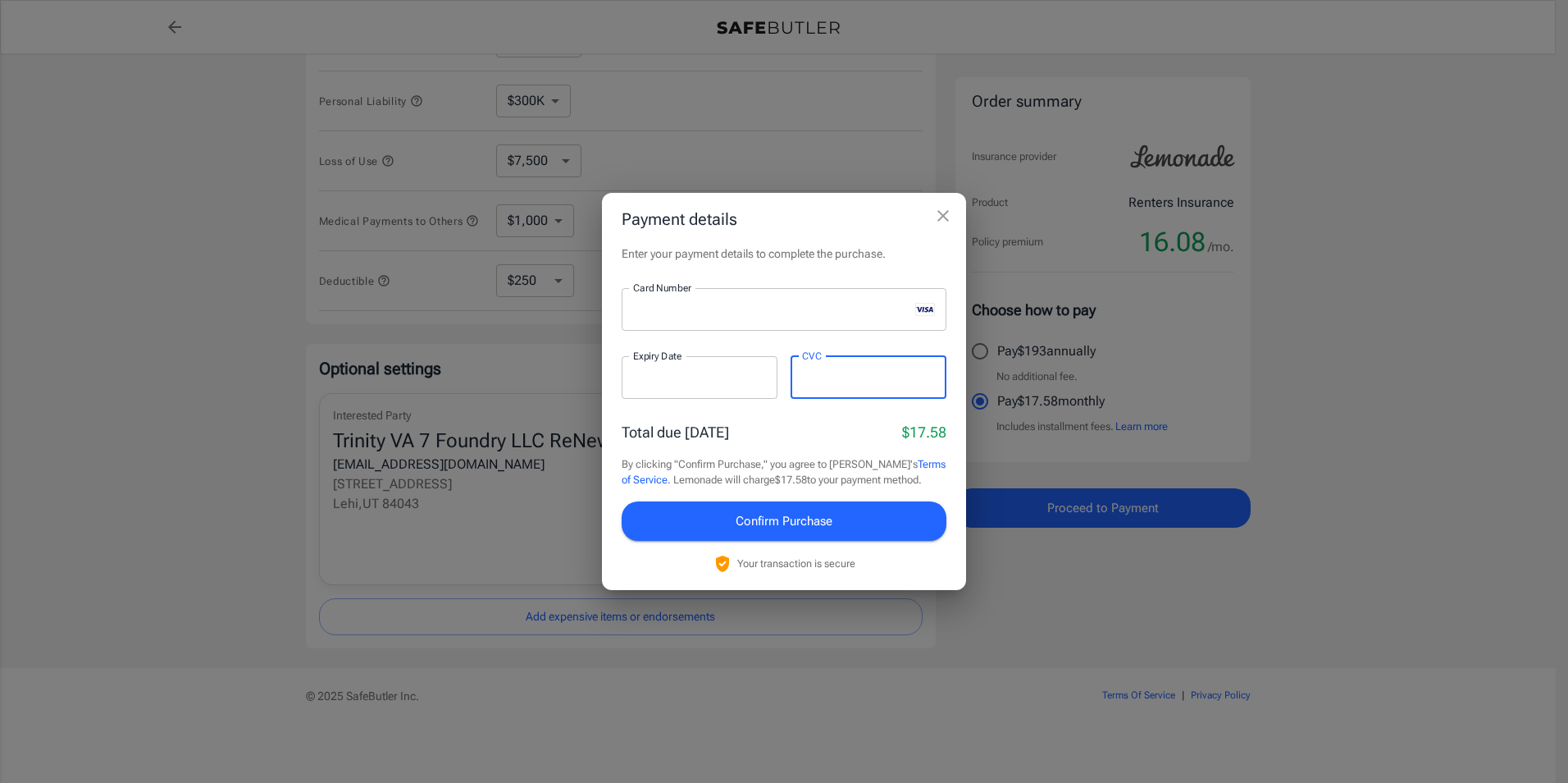
click at [846, 526] on button "Confirm Purchase" at bounding box center [784, 520] width 325 height 39
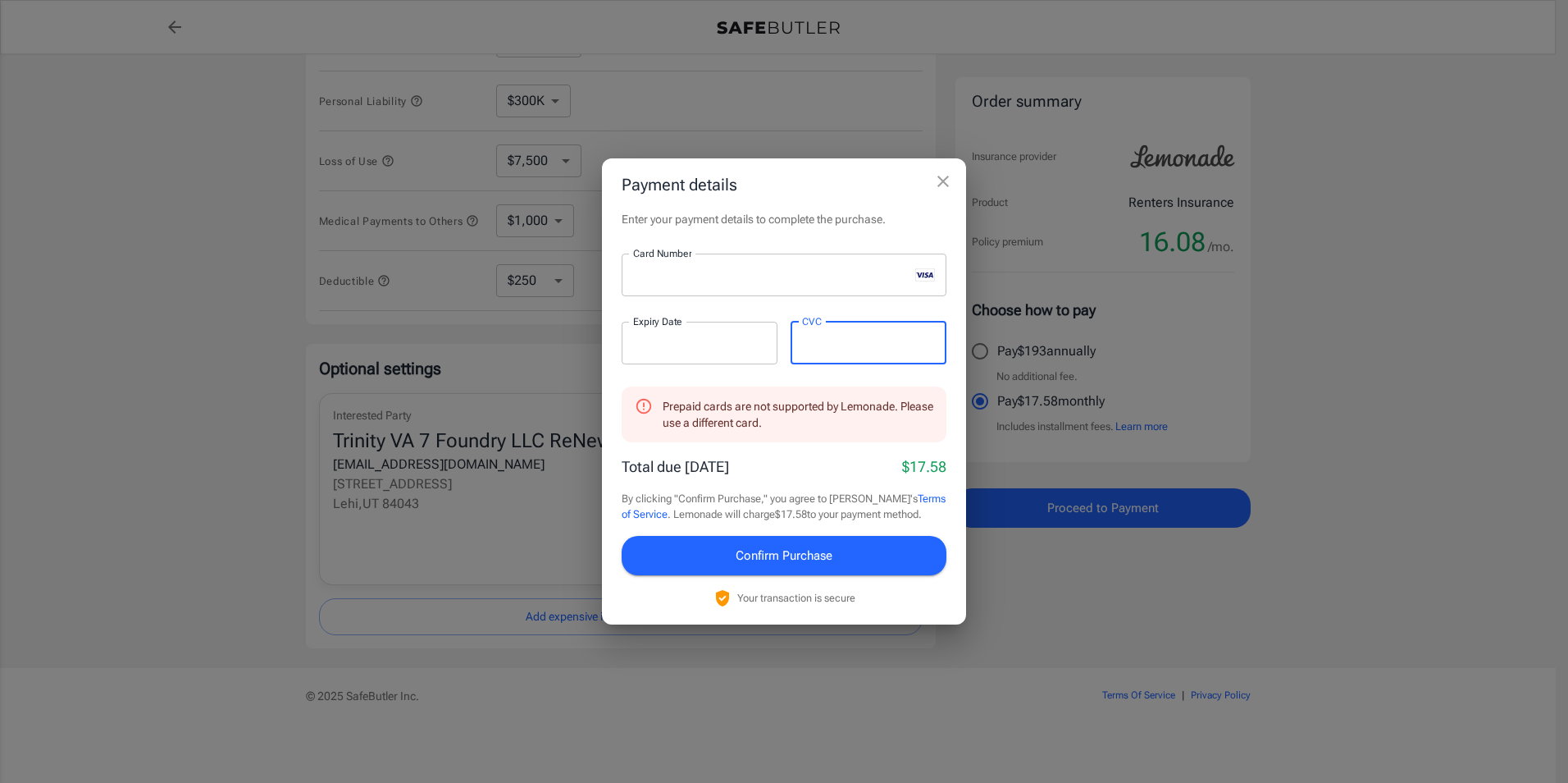
click at [826, 553] on span "Confirm Purchase" at bounding box center [784, 555] width 97 height 21
